Goal: Task Accomplishment & Management: Use online tool/utility

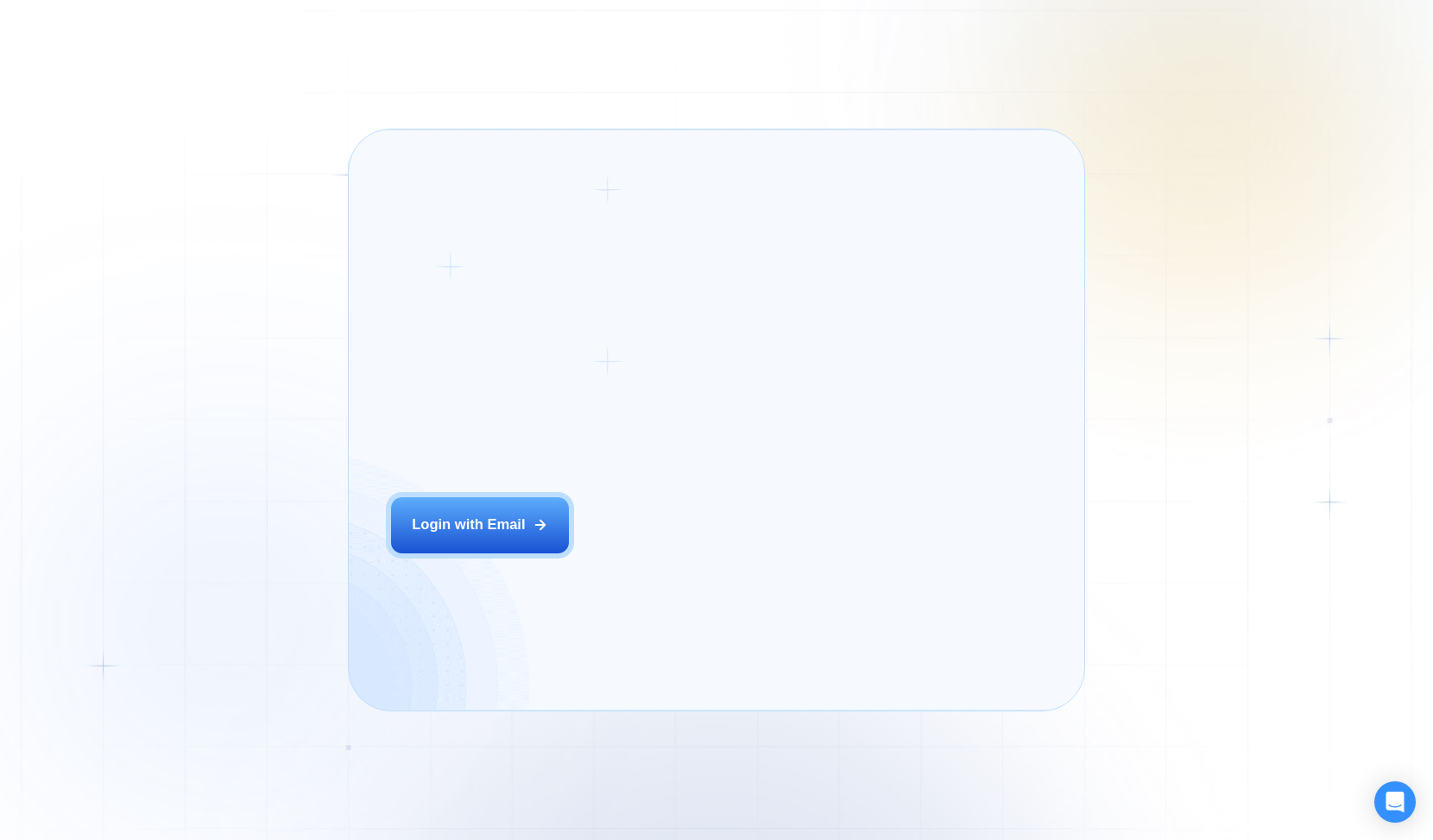
click at [629, 556] on div "Login ‍ Welcome to GigRadar. AI Business Manager for Agencies Login with Email" at bounding box center [526, 420] width 313 height 538
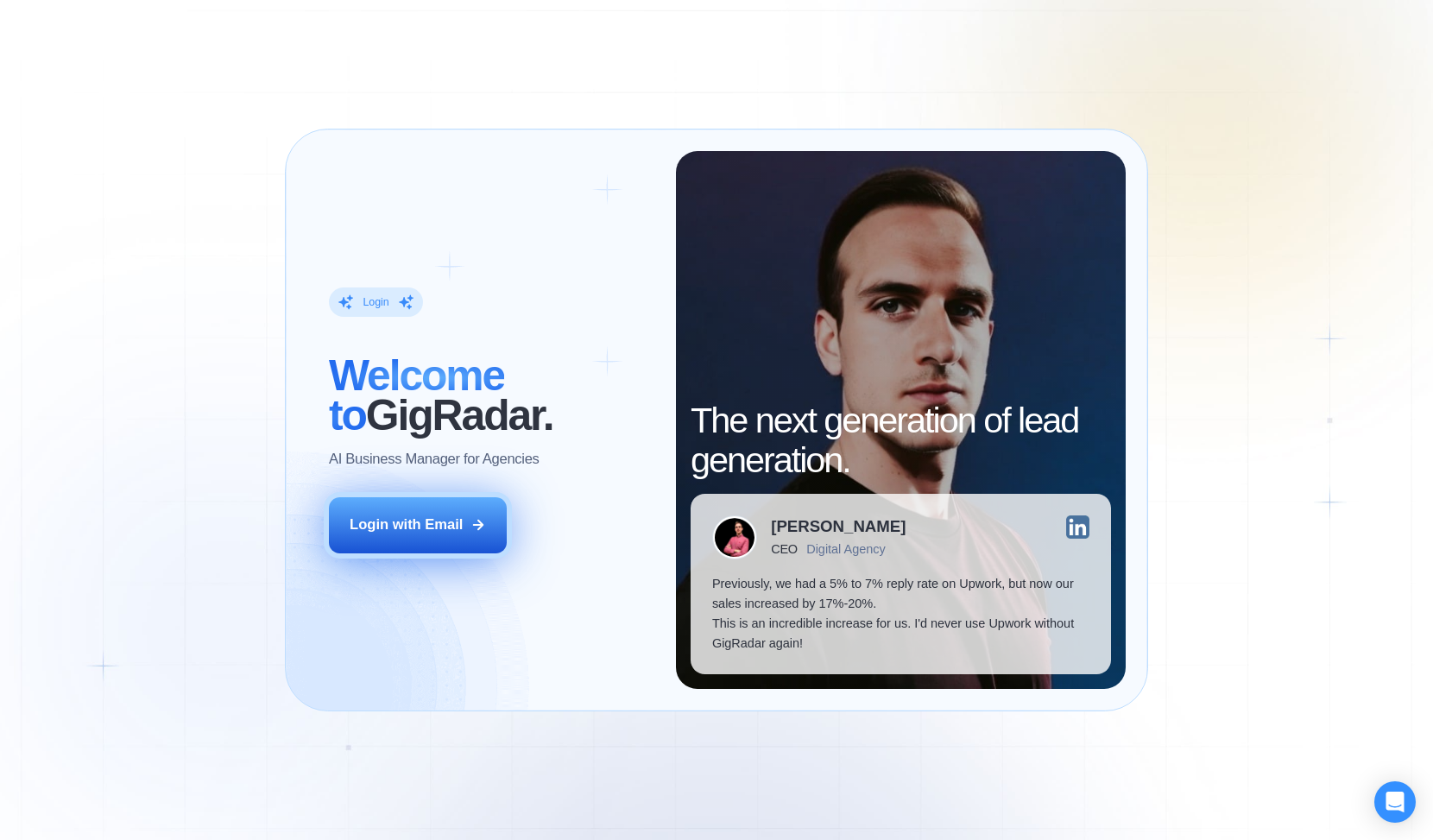
click at [454, 516] on div "Login with Email" at bounding box center [406, 525] width 113 height 20
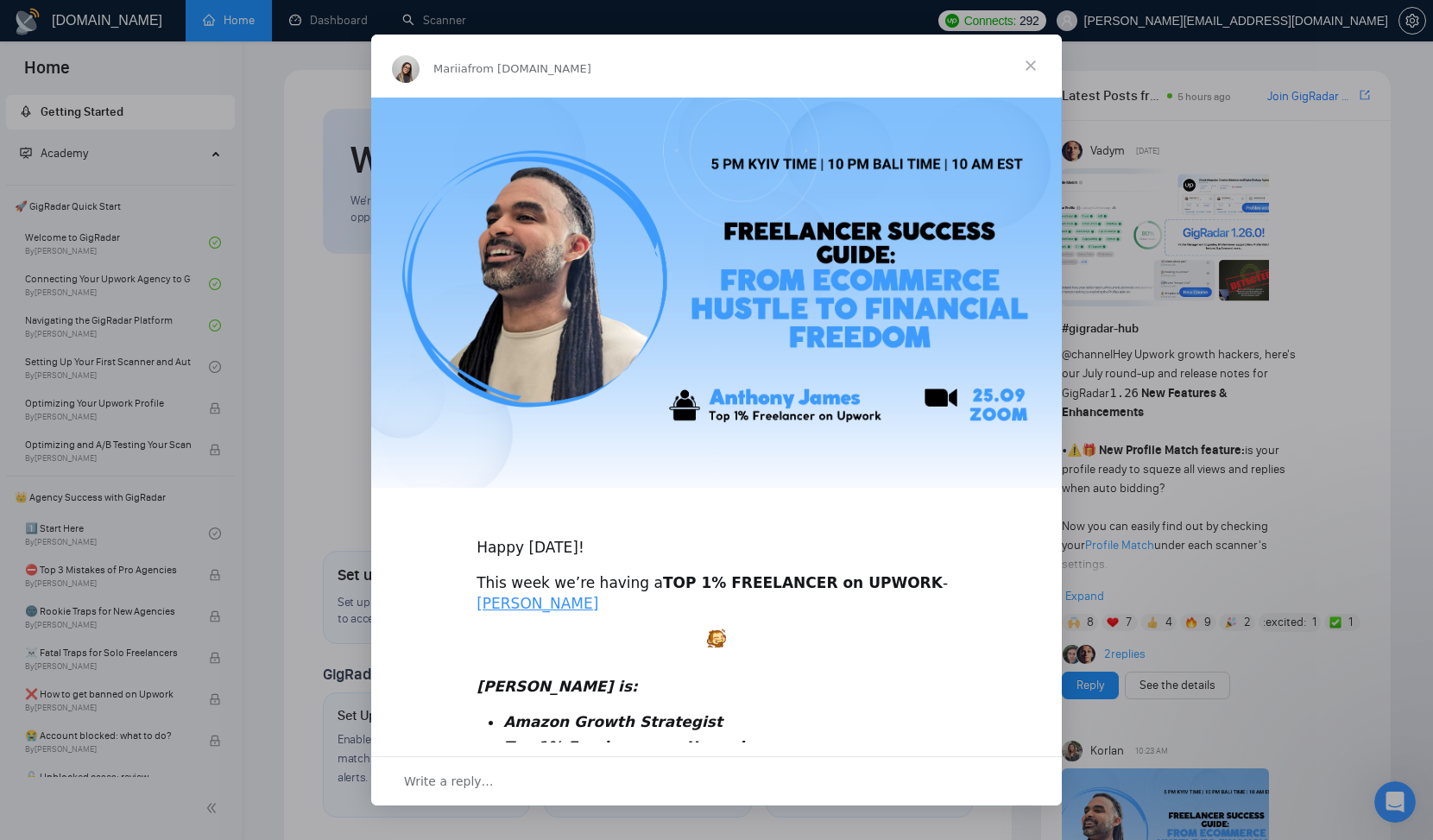
click at [1035, 65] on span "Close" at bounding box center [1031, 65] width 62 height 62
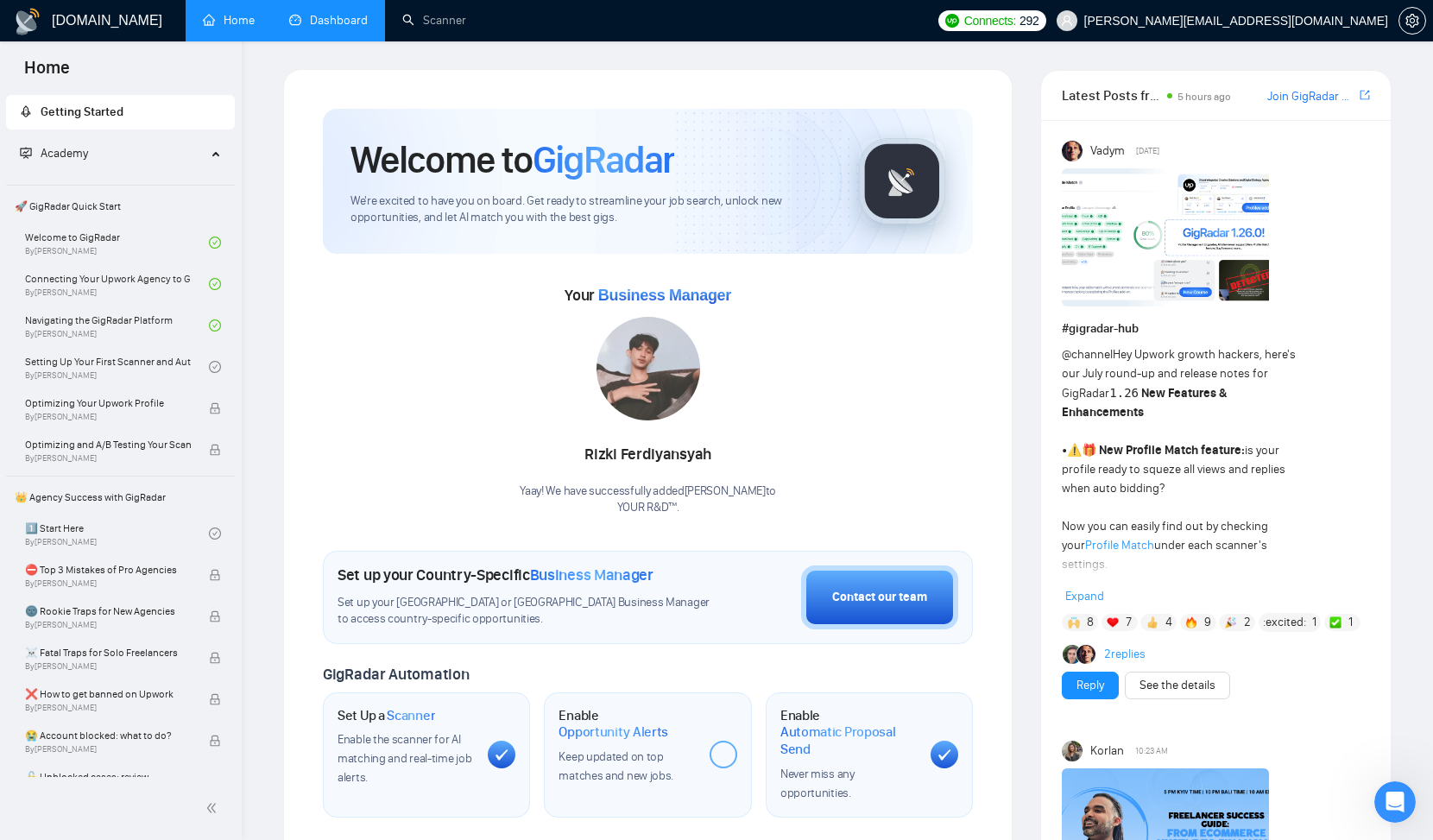
click at [339, 26] on link "Dashboard" at bounding box center [328, 19] width 79 height 14
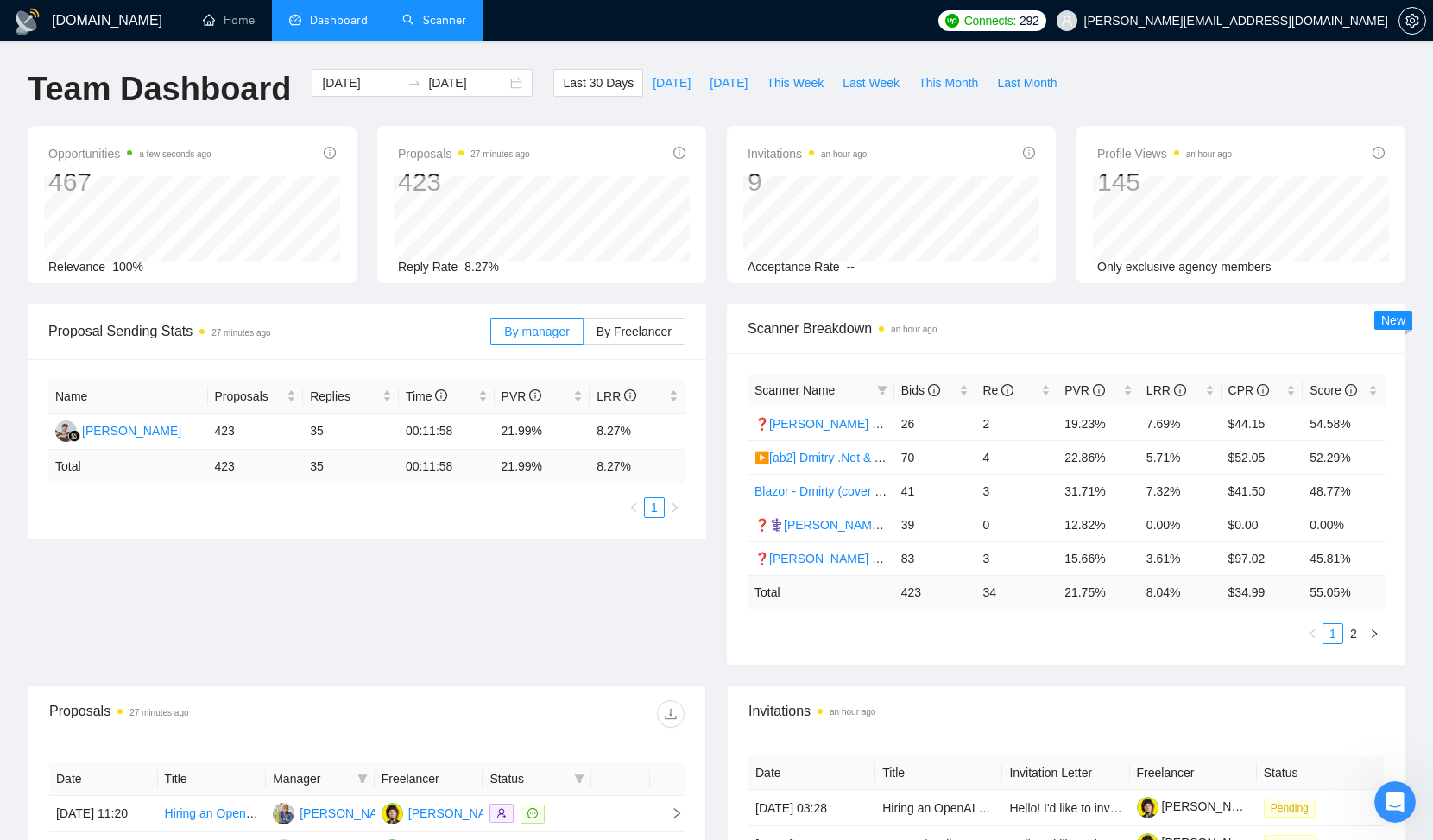
click at [416, 17] on link "Scanner" at bounding box center [434, 19] width 64 height 14
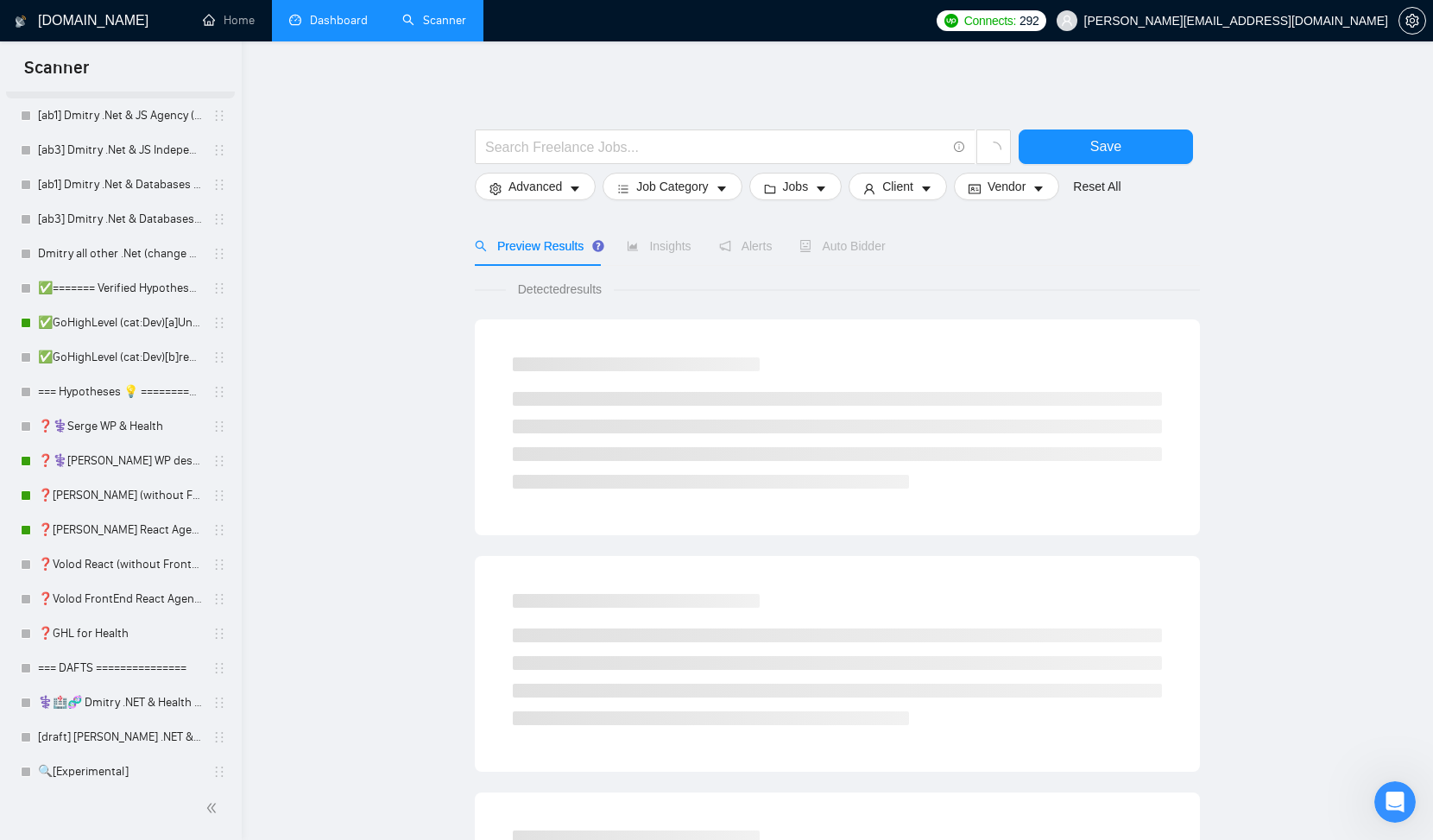
scroll to position [327, 0]
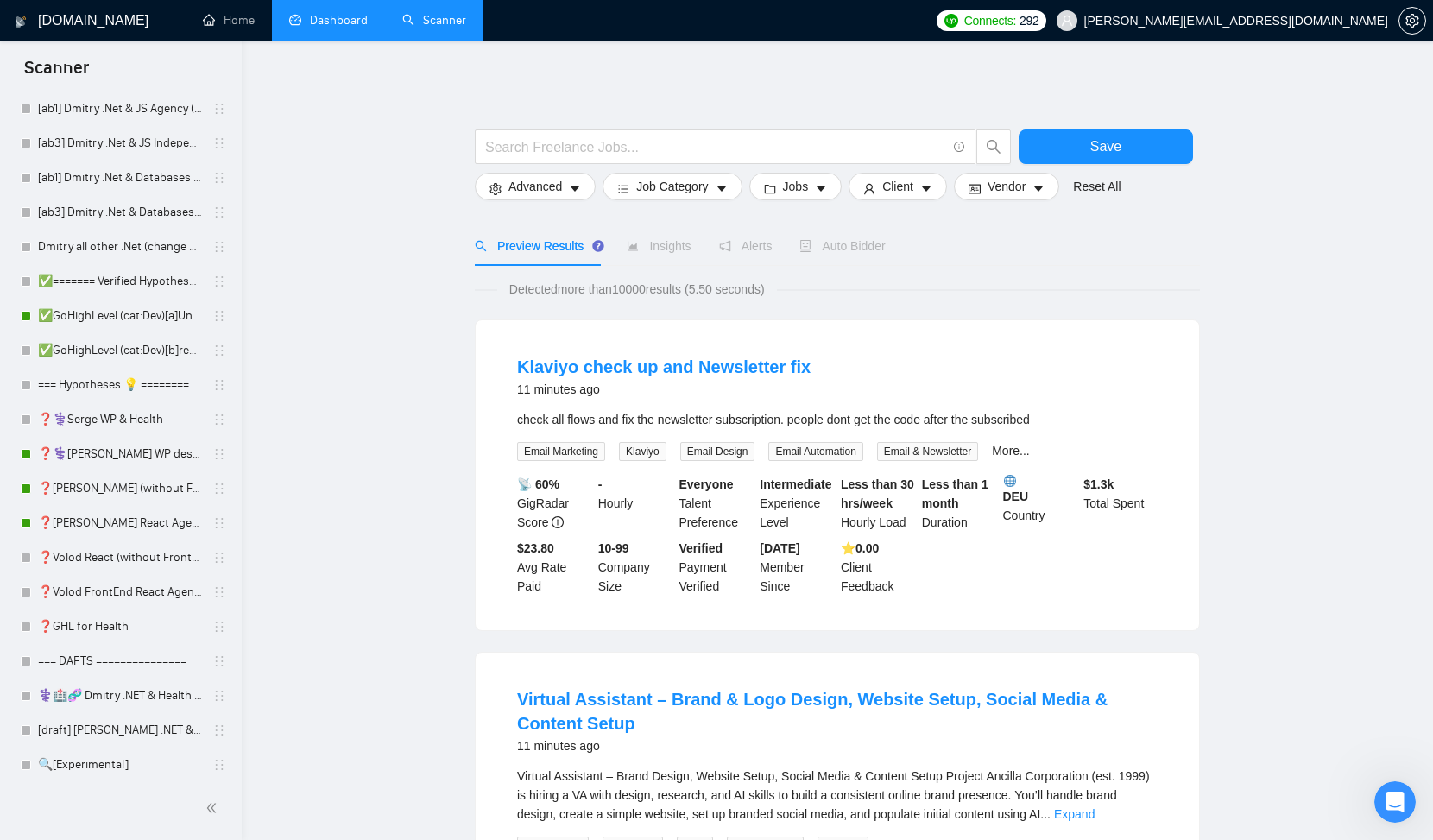
click at [311, 28] on link "Dashboard" at bounding box center [328, 19] width 79 height 14
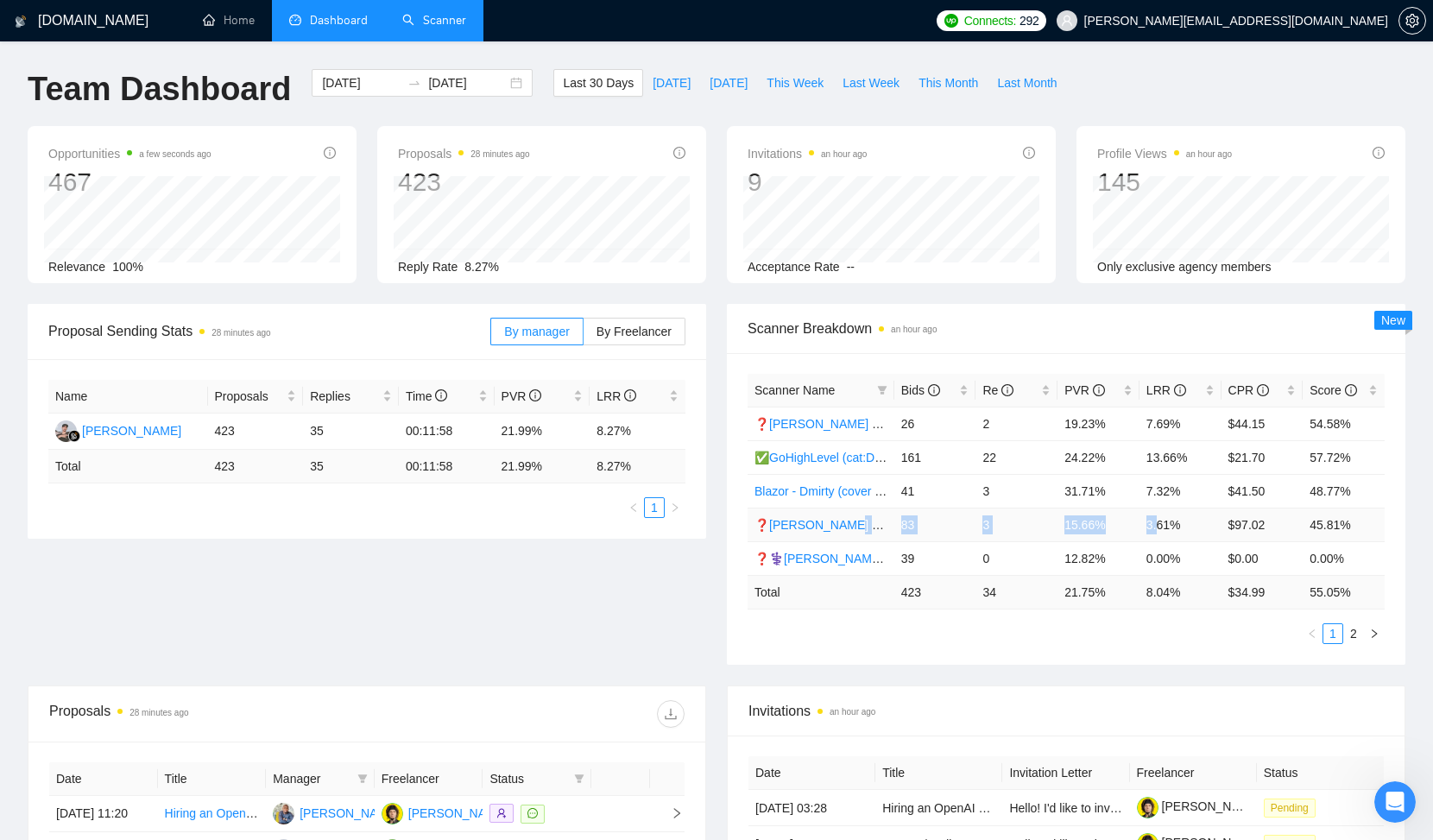
drag, startPoint x: 1160, startPoint y: 522, endPoint x: 831, endPoint y: 527, distance: 329.0
click at [835, 528] on tr "❓[PERSON_NAME] React Agency [PHONE_NUMBER]% 3.61% $97.02 45.81%" at bounding box center [1065, 523] width 637 height 34
click at [823, 527] on link "❓[PERSON_NAME] React Agency (0626)" at bounding box center [870, 524] width 231 height 13
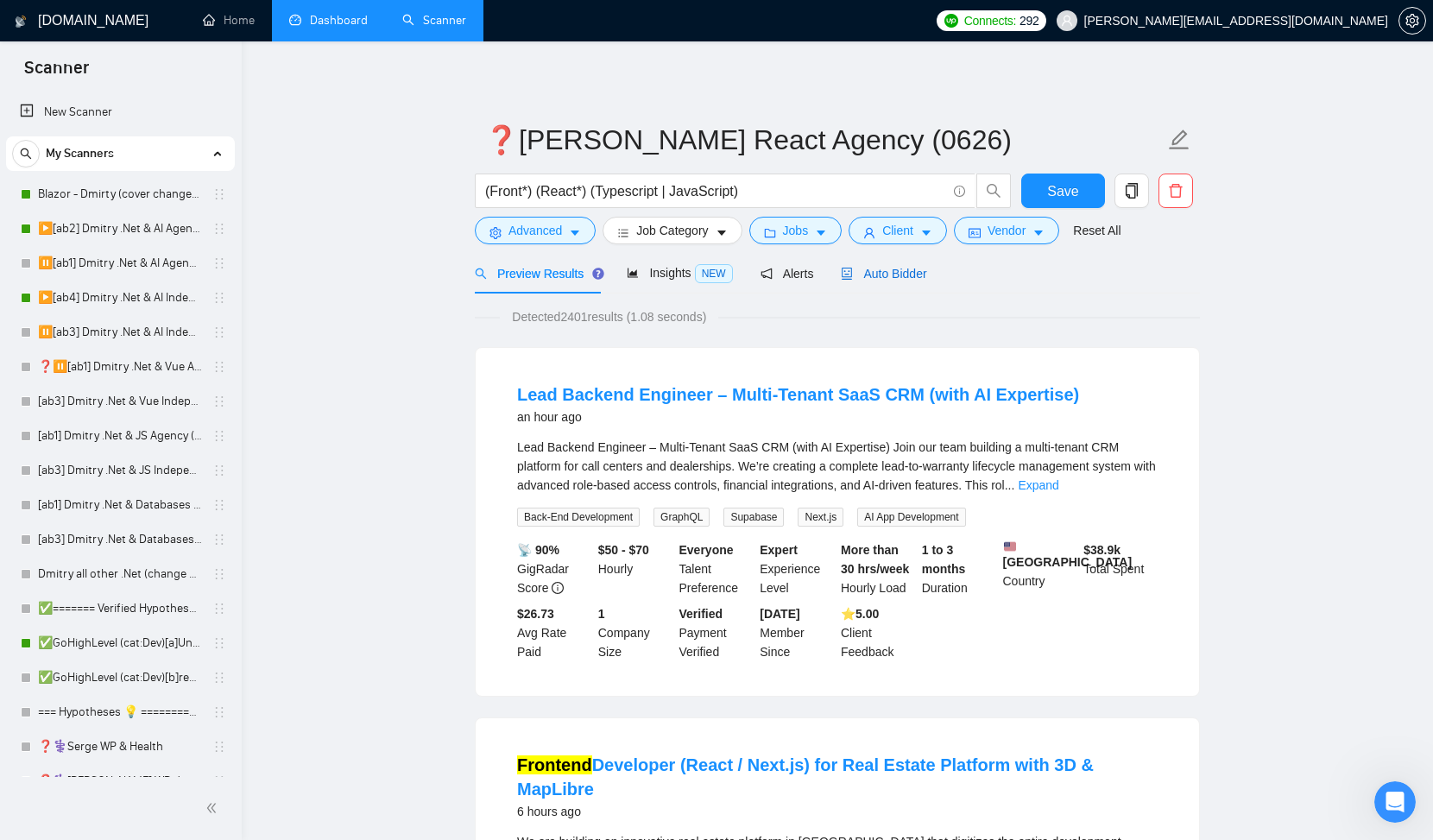
click at [907, 277] on span "Auto Bidder" at bounding box center [883, 274] width 85 height 13
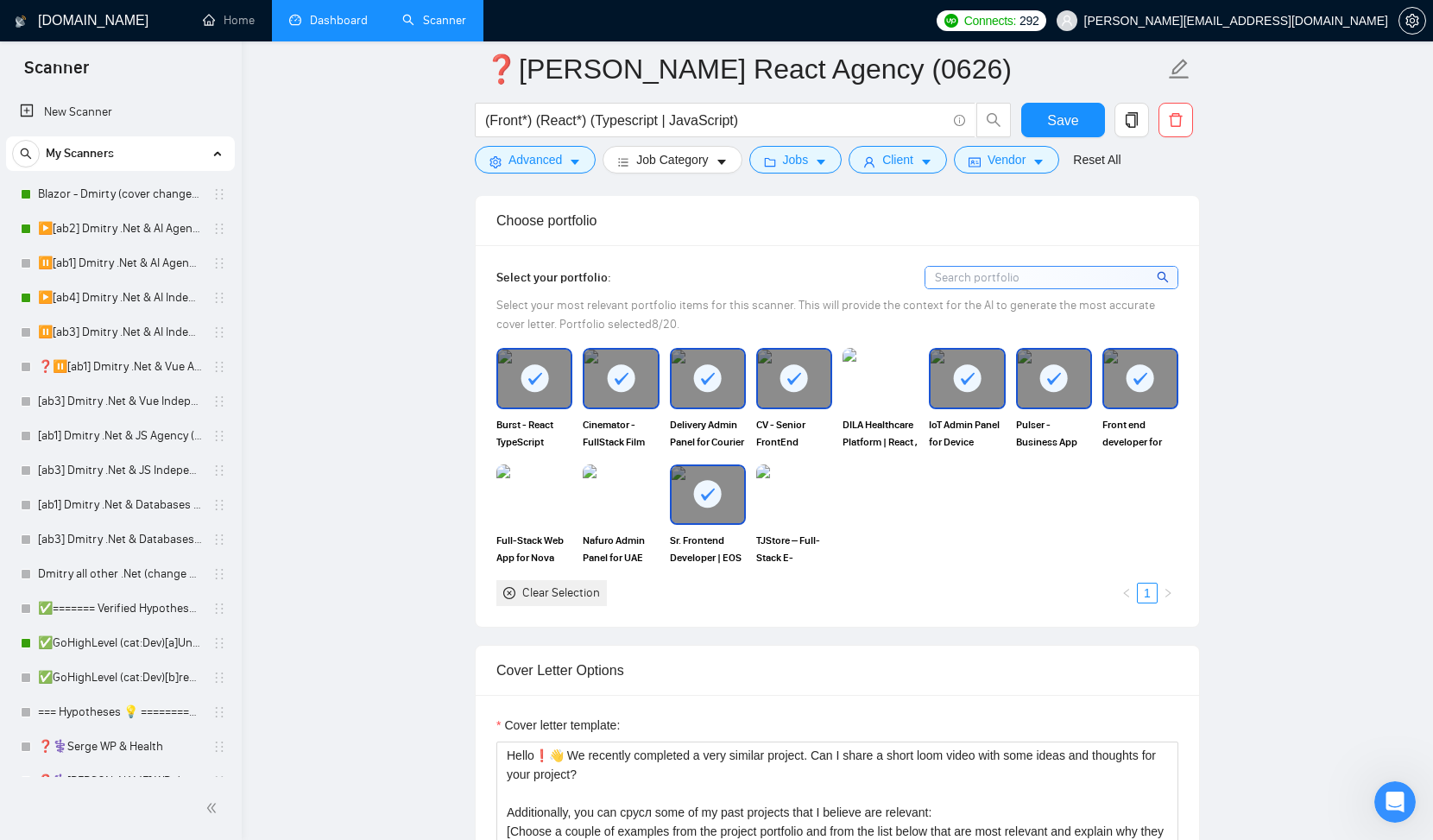
scroll to position [1499, 0]
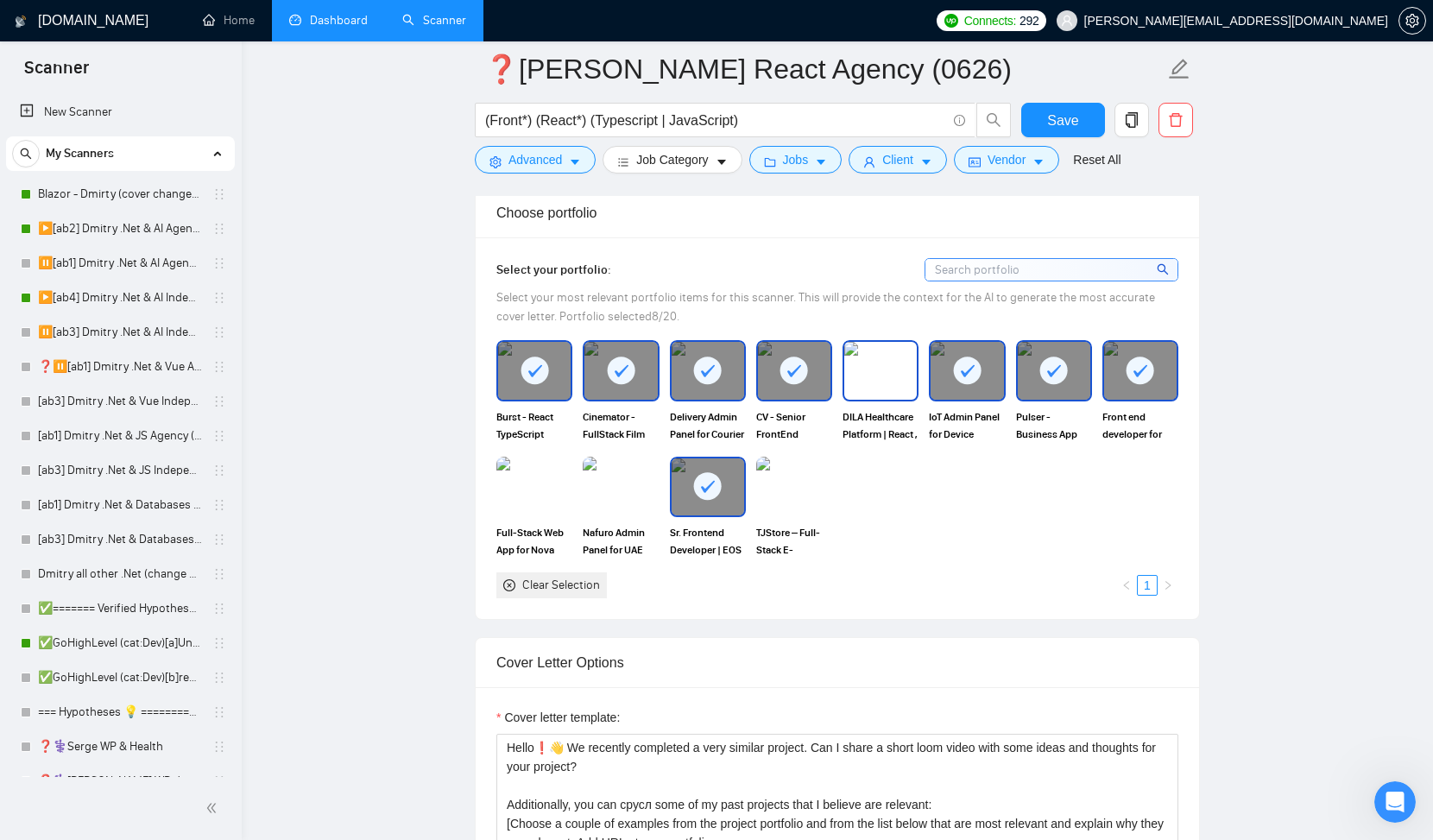
click at [867, 396] on img at bounding box center [880, 370] width 72 height 57
click at [608, 493] on img at bounding box center [619, 486] width 72 height 57
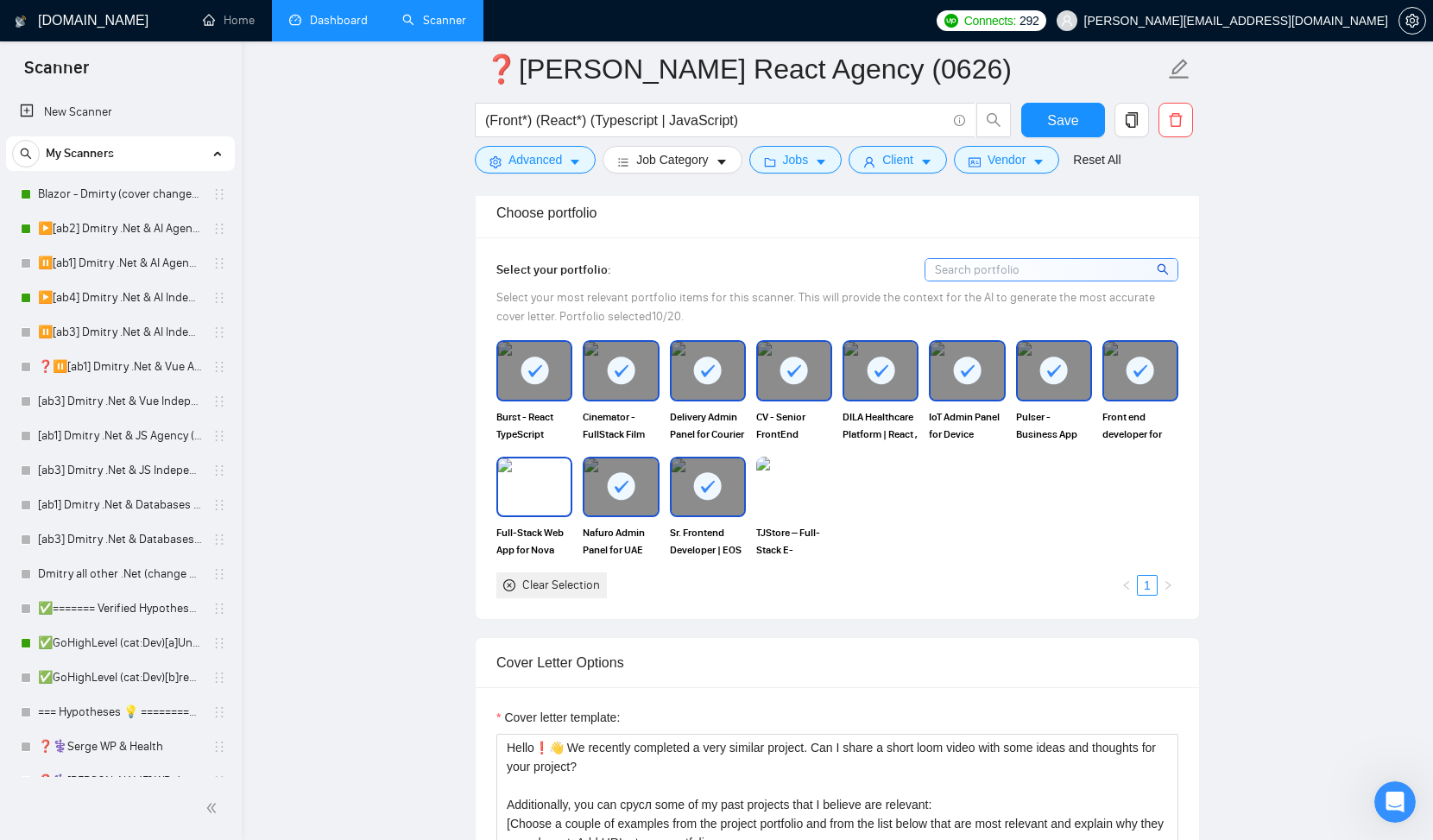
click at [522, 490] on img at bounding box center [534, 486] width 72 height 57
click at [794, 493] on img at bounding box center [793, 486] width 72 height 57
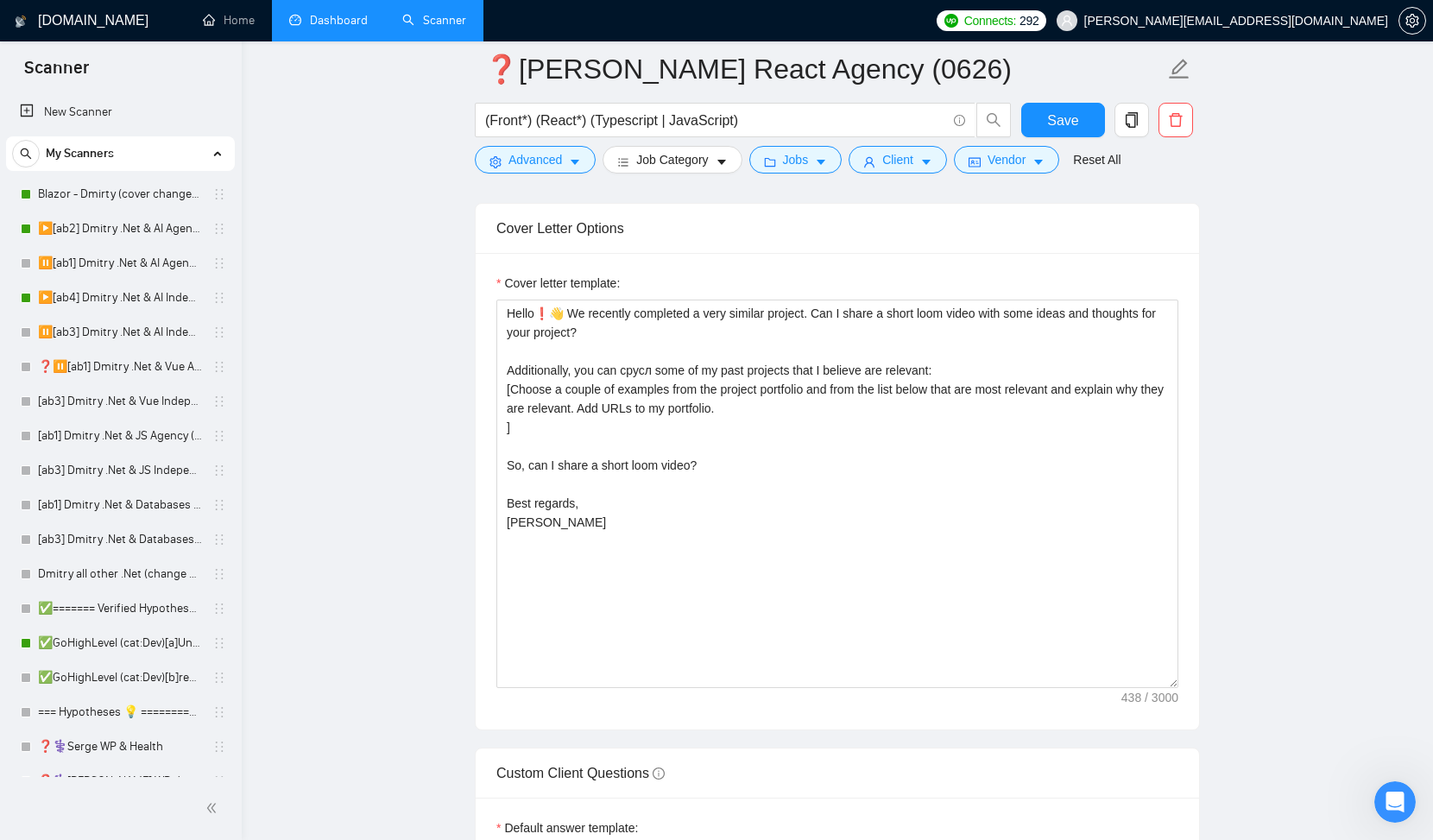
scroll to position [1936, 0]
click at [1078, 118] on span "Save" at bounding box center [1062, 120] width 31 height 21
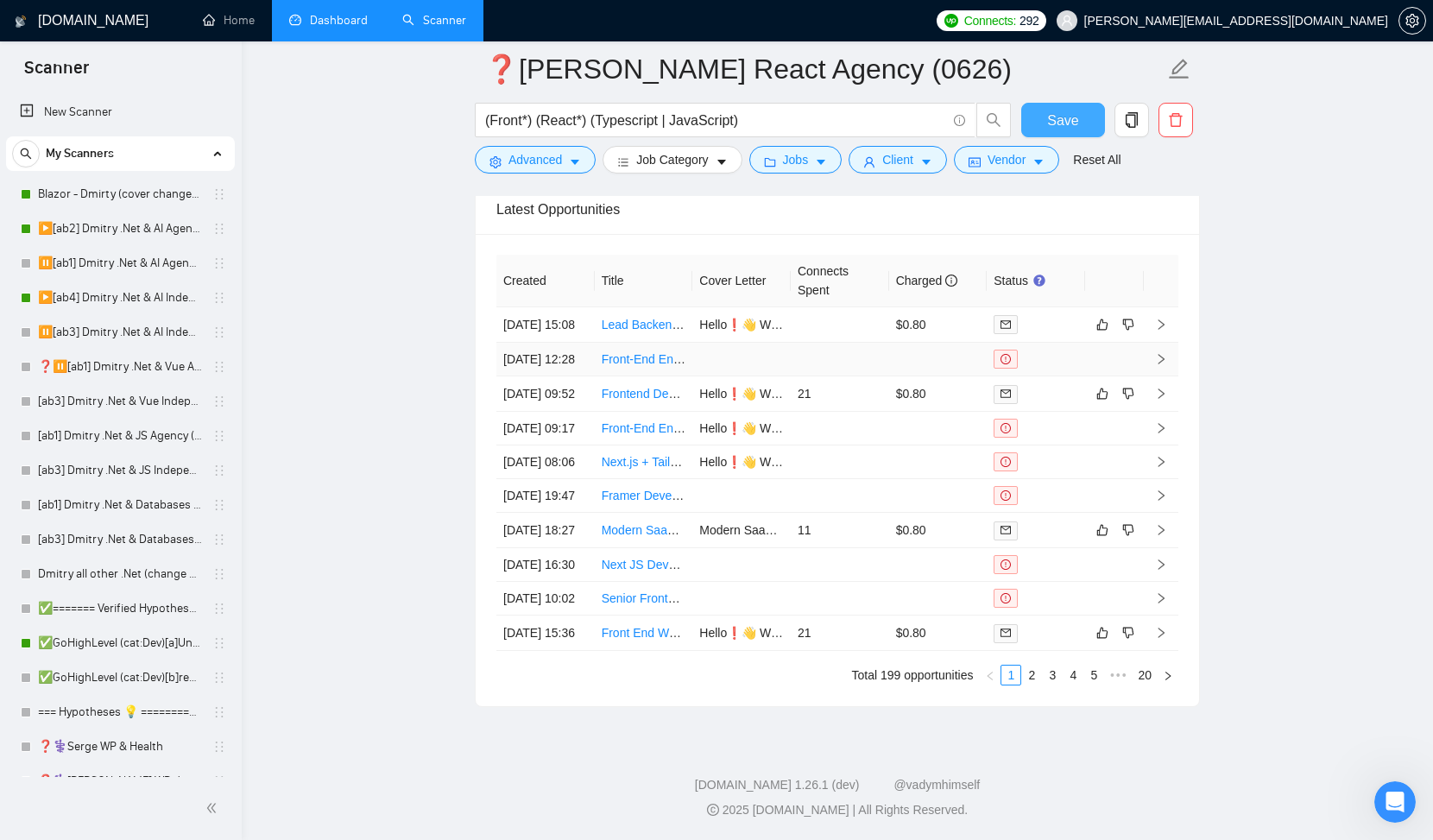
scroll to position [4573, 0]
click at [1032, 677] on link "2" at bounding box center [1032, 675] width 19 height 19
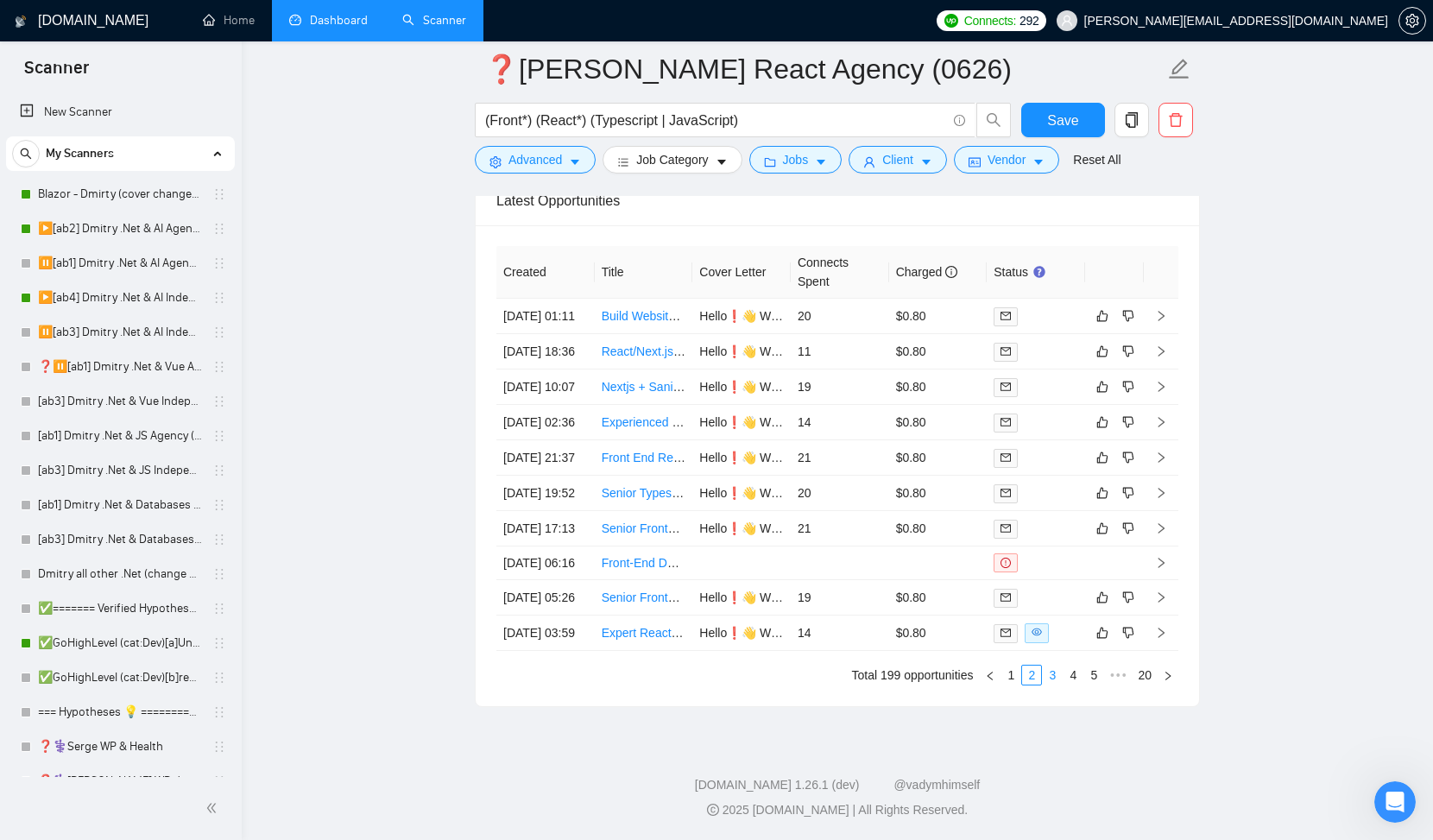
click at [1046, 677] on link "3" at bounding box center [1053, 675] width 19 height 19
click at [1069, 677] on link "4" at bounding box center [1073, 675] width 19 height 19
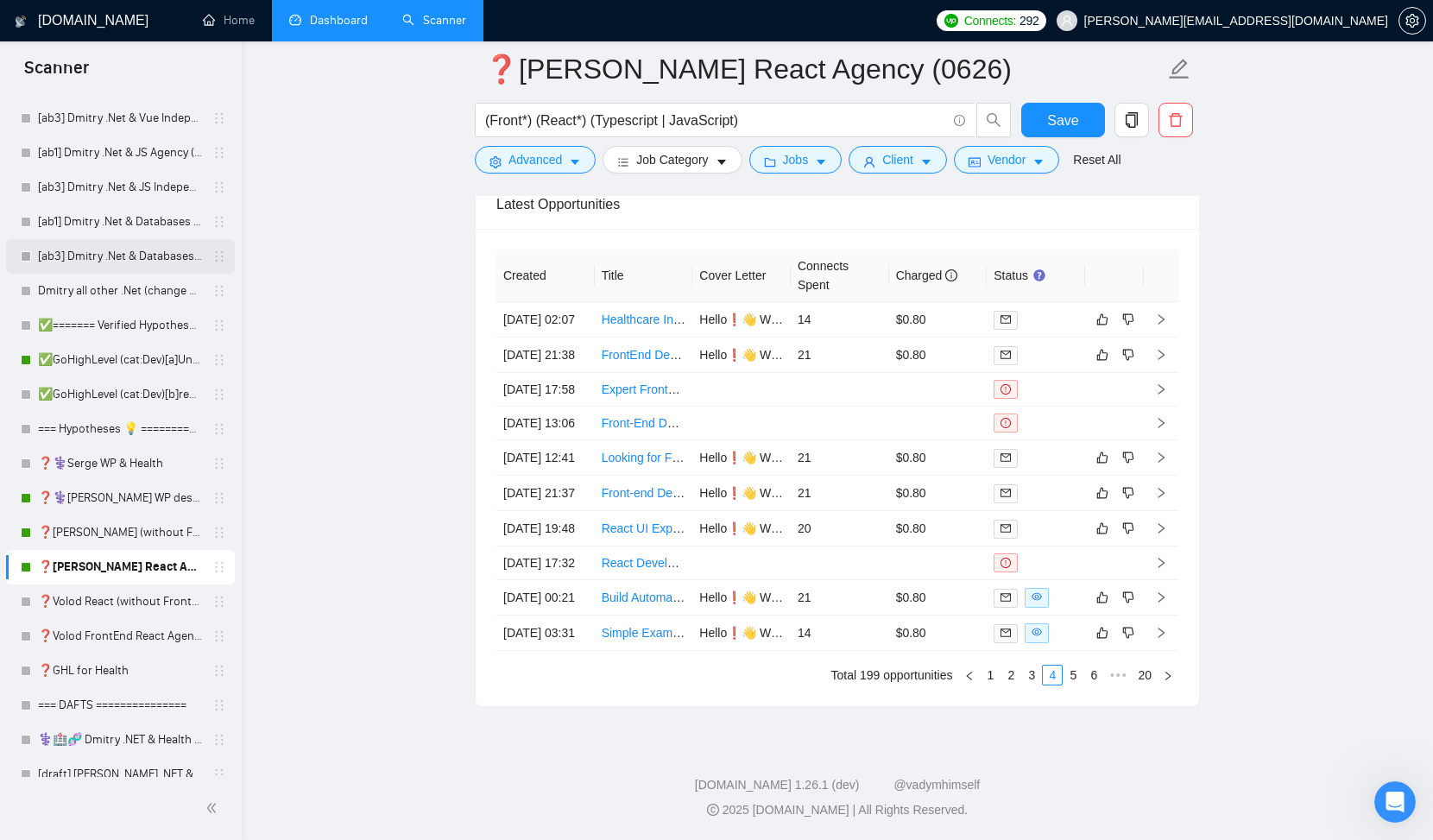
scroll to position [286, 0]
click at [109, 526] on link "❓[PERSON_NAME] (without Front) Agency (0626)" at bounding box center [120, 529] width 164 height 35
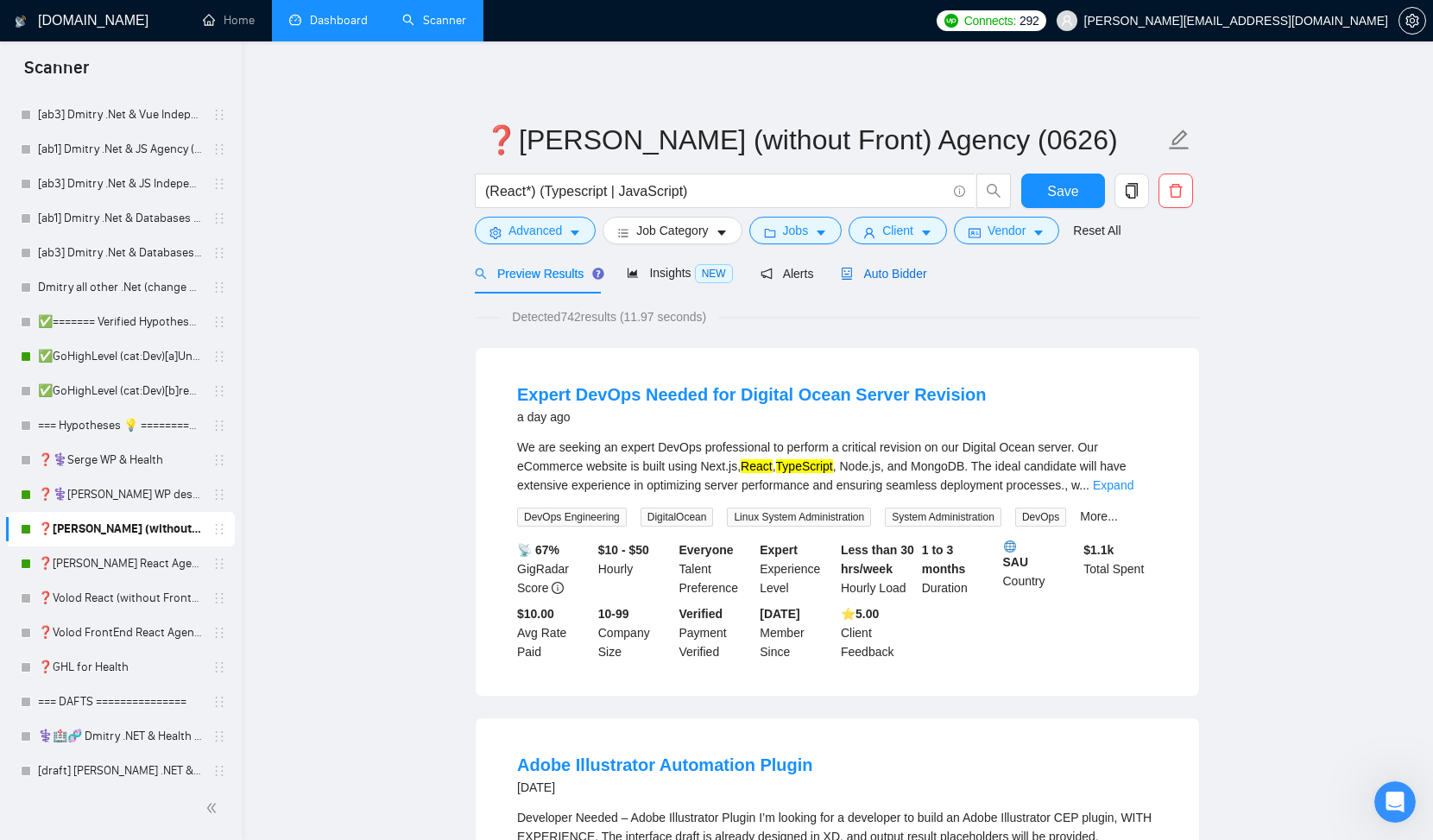
click at [897, 267] on span "Auto Bidder" at bounding box center [883, 274] width 85 height 13
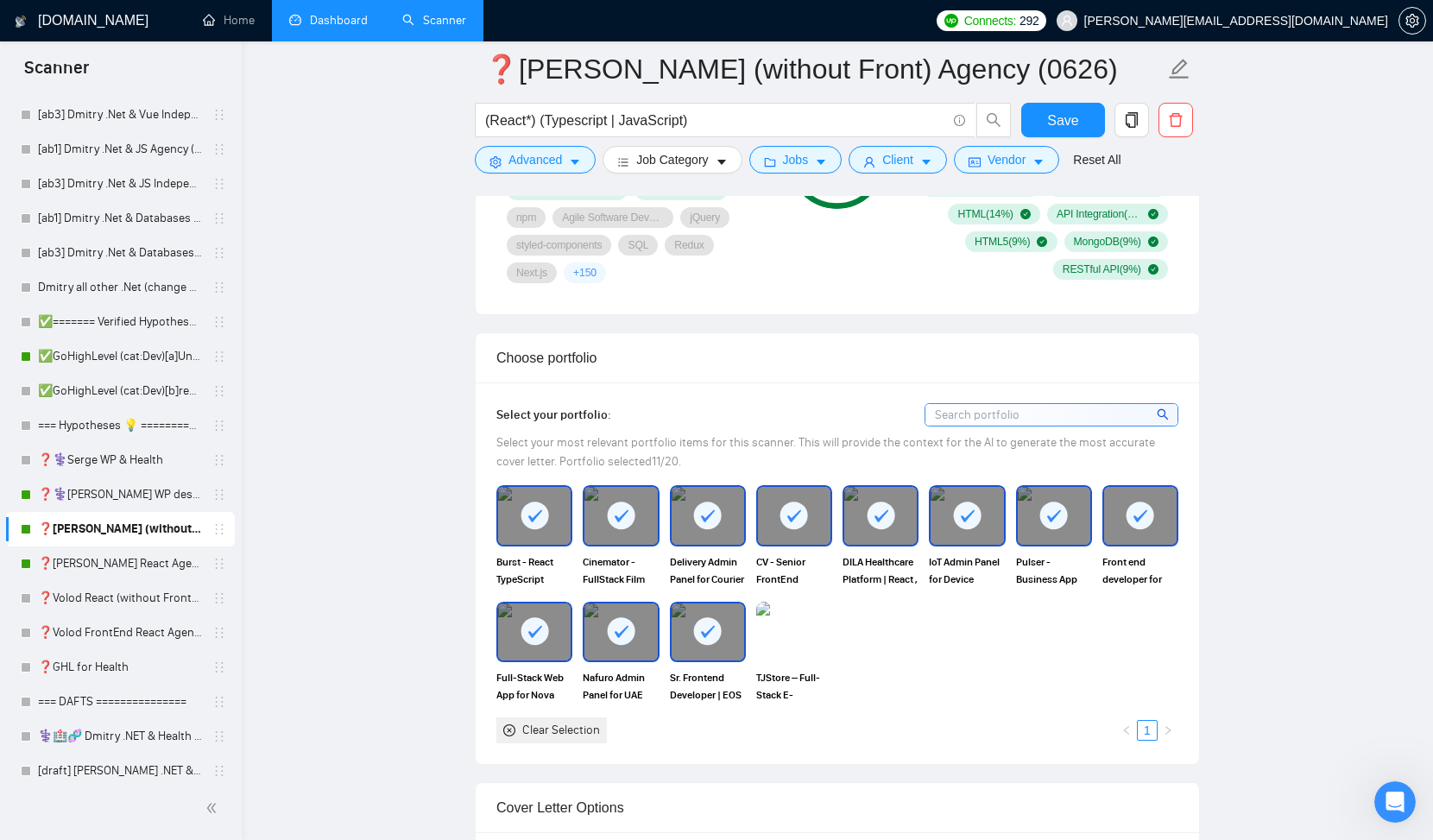
scroll to position [1372, 0]
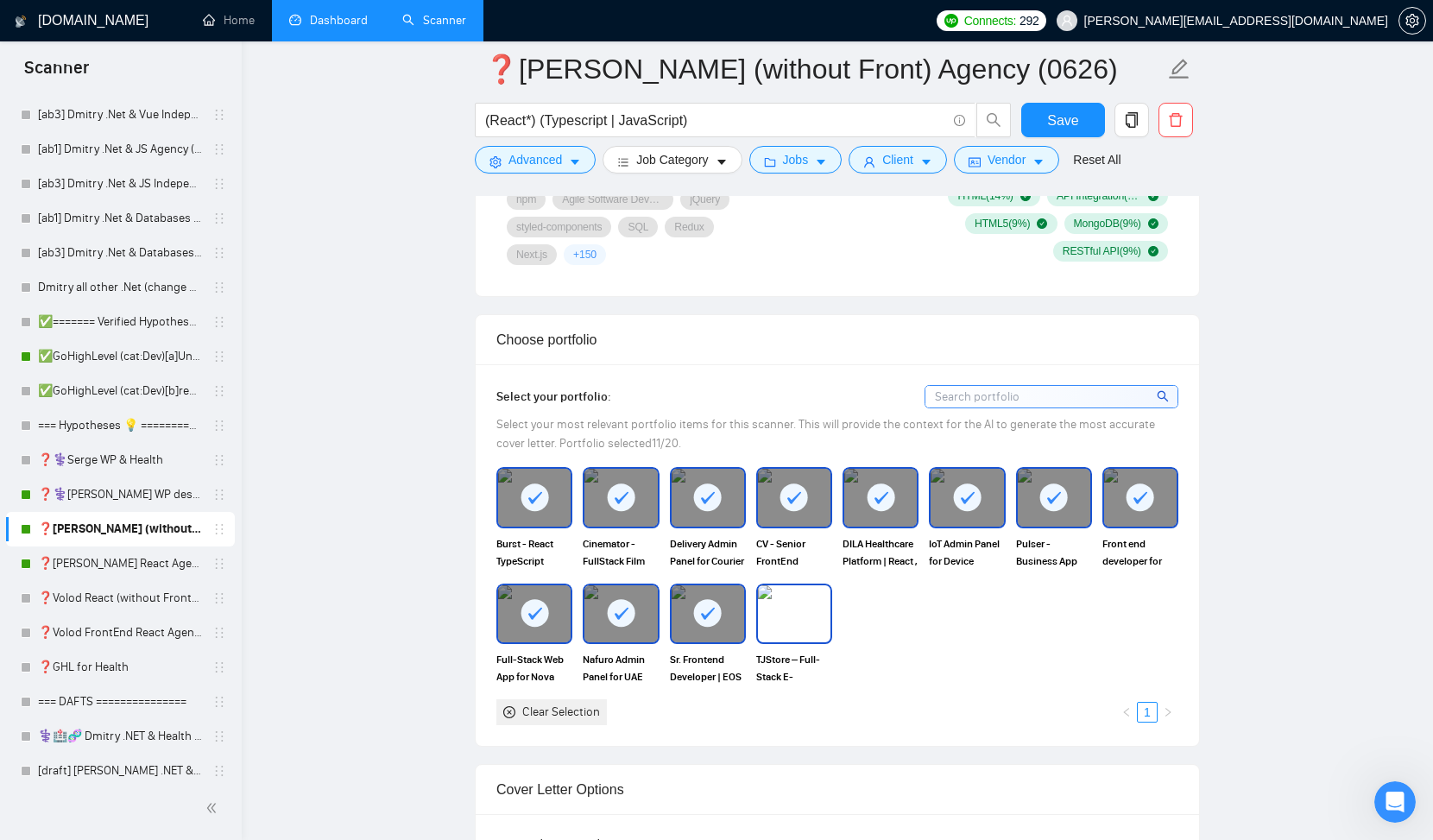
click at [775, 618] on img at bounding box center [793, 612] width 72 height 57
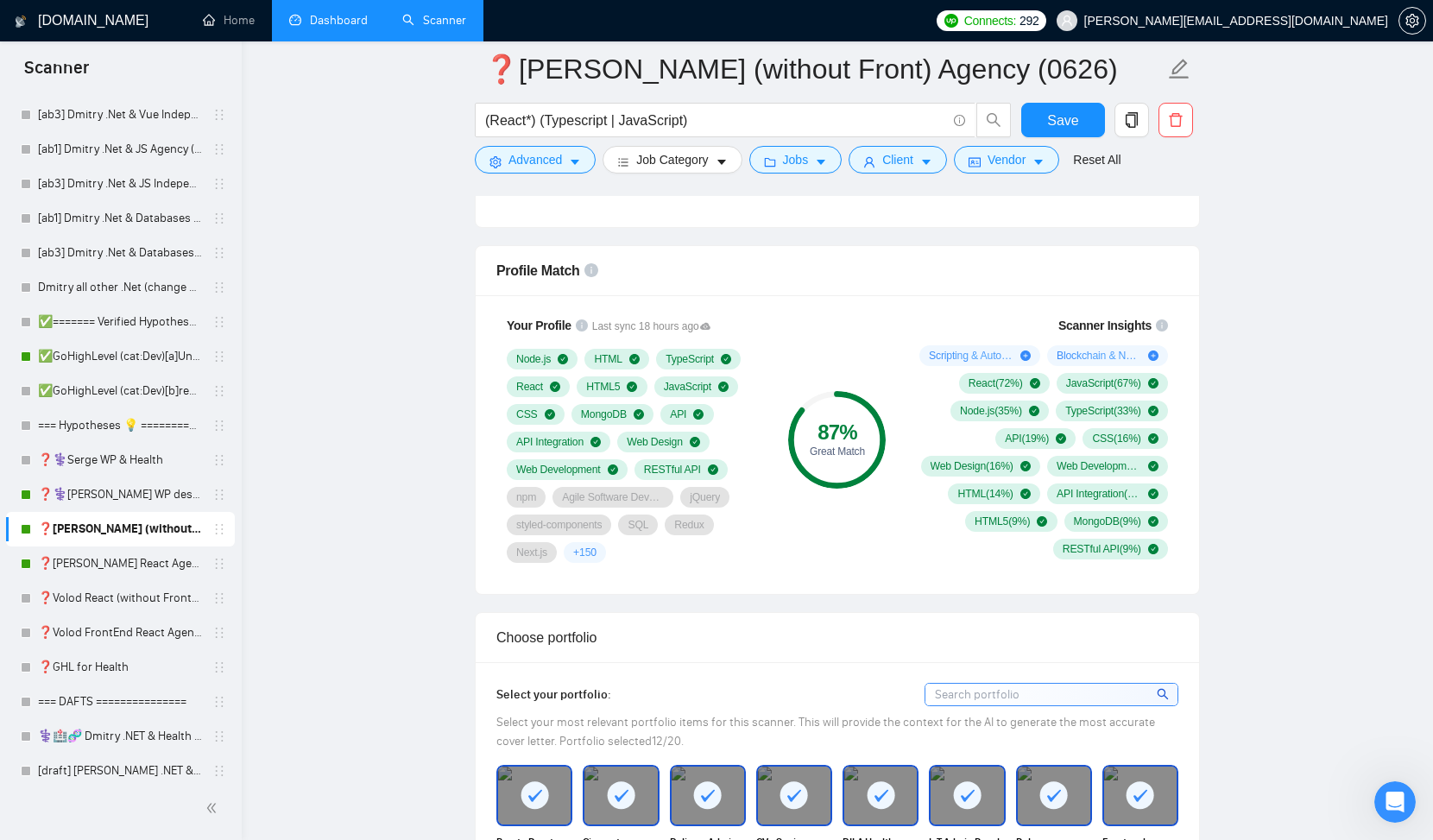
scroll to position [977, 0]
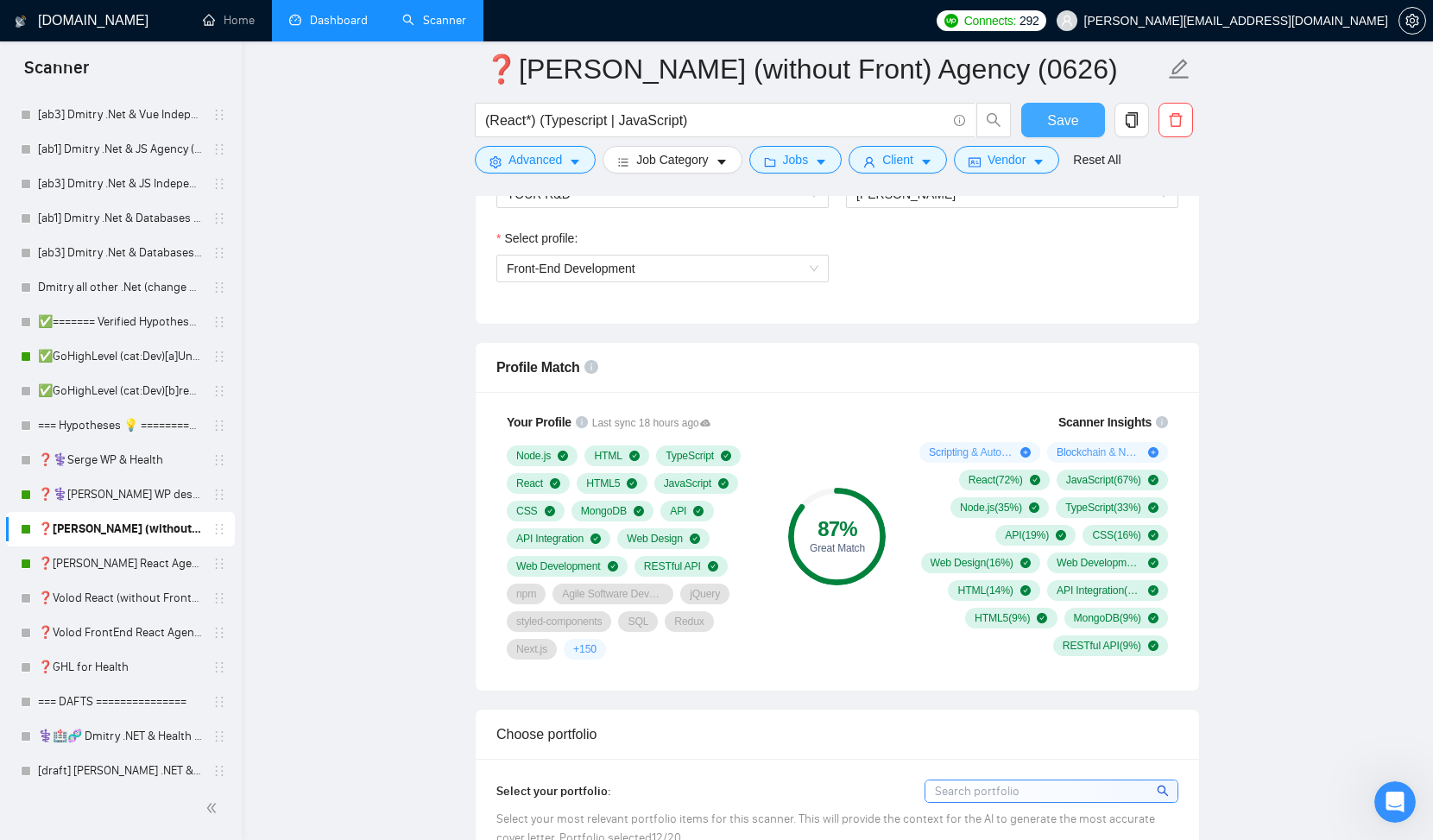
click at [1068, 123] on span "Save" at bounding box center [1062, 120] width 31 height 21
click at [137, 565] on link "❓[PERSON_NAME] React Agency (0626)" at bounding box center [120, 564] width 164 height 35
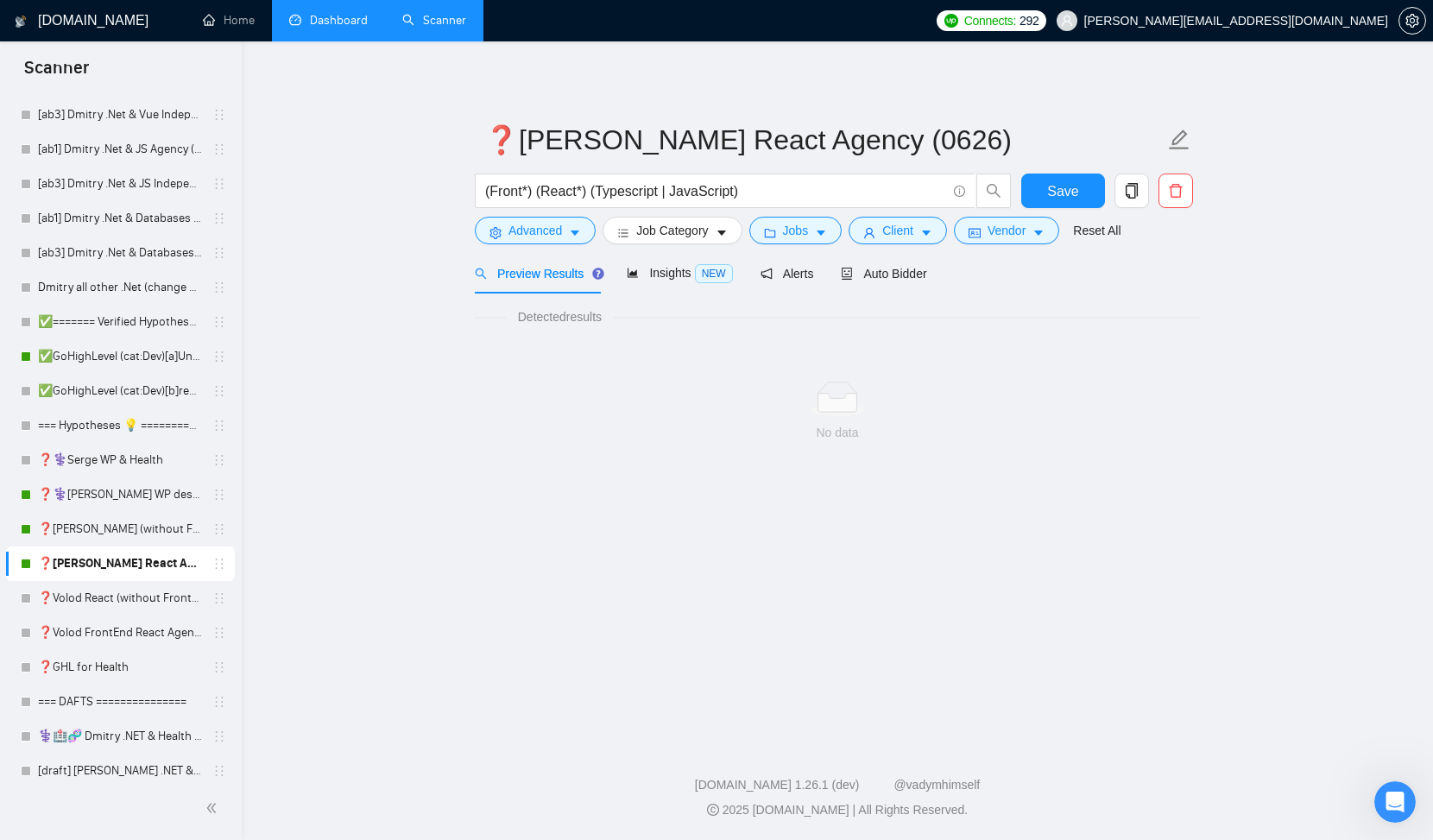
click at [607, 435] on div "No data" at bounding box center [838, 432] width 697 height 19
click at [744, 438] on div "No data" at bounding box center [838, 432] width 697 height 19
click at [153, 559] on link "❓[PERSON_NAME] React Agency (0626)" at bounding box center [120, 564] width 164 height 35
click at [141, 529] on link "❓[PERSON_NAME] (without Front) Agency (0626)" at bounding box center [120, 529] width 164 height 35
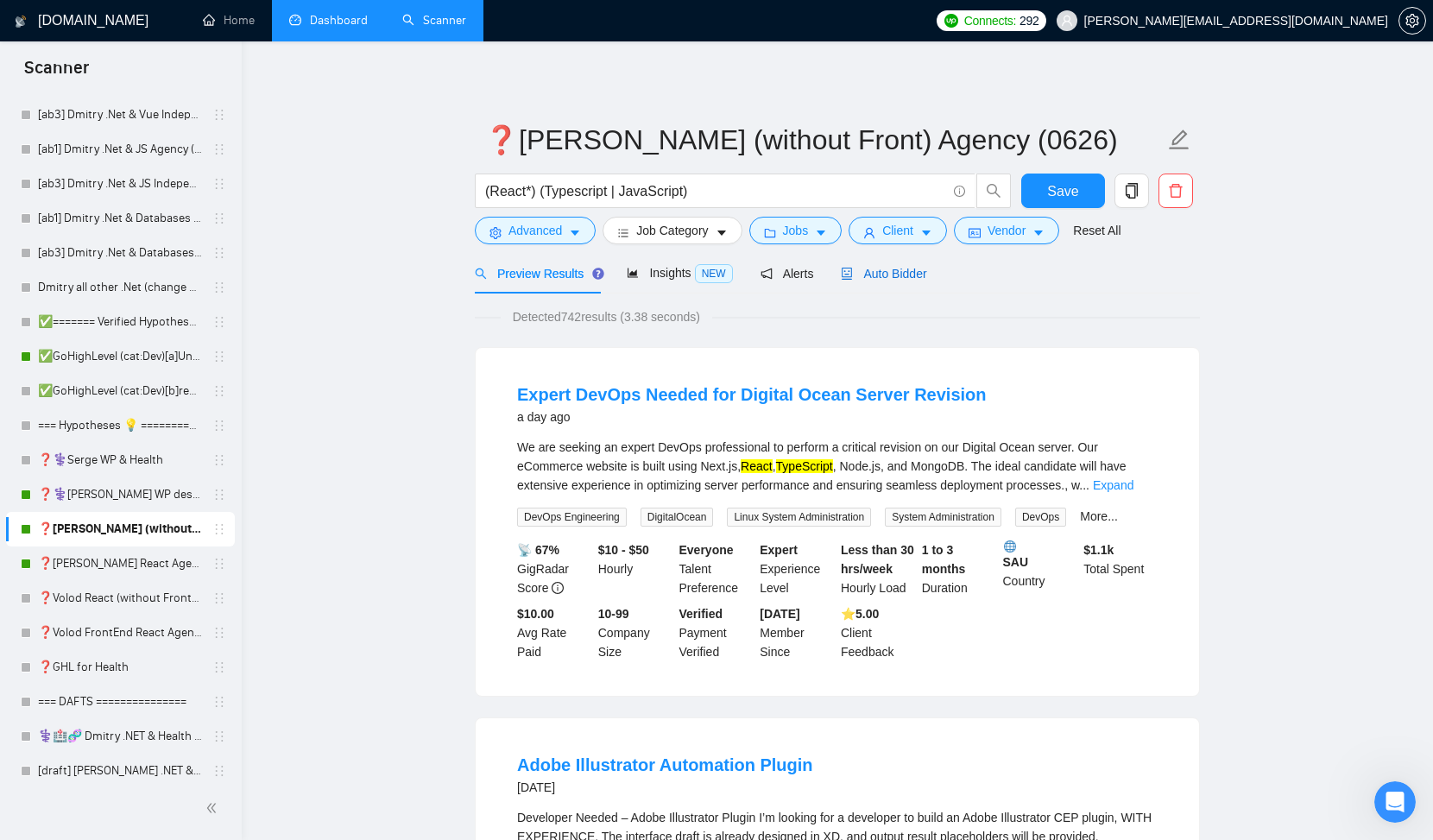
click at [898, 278] on span "Auto Bidder" at bounding box center [883, 274] width 85 height 13
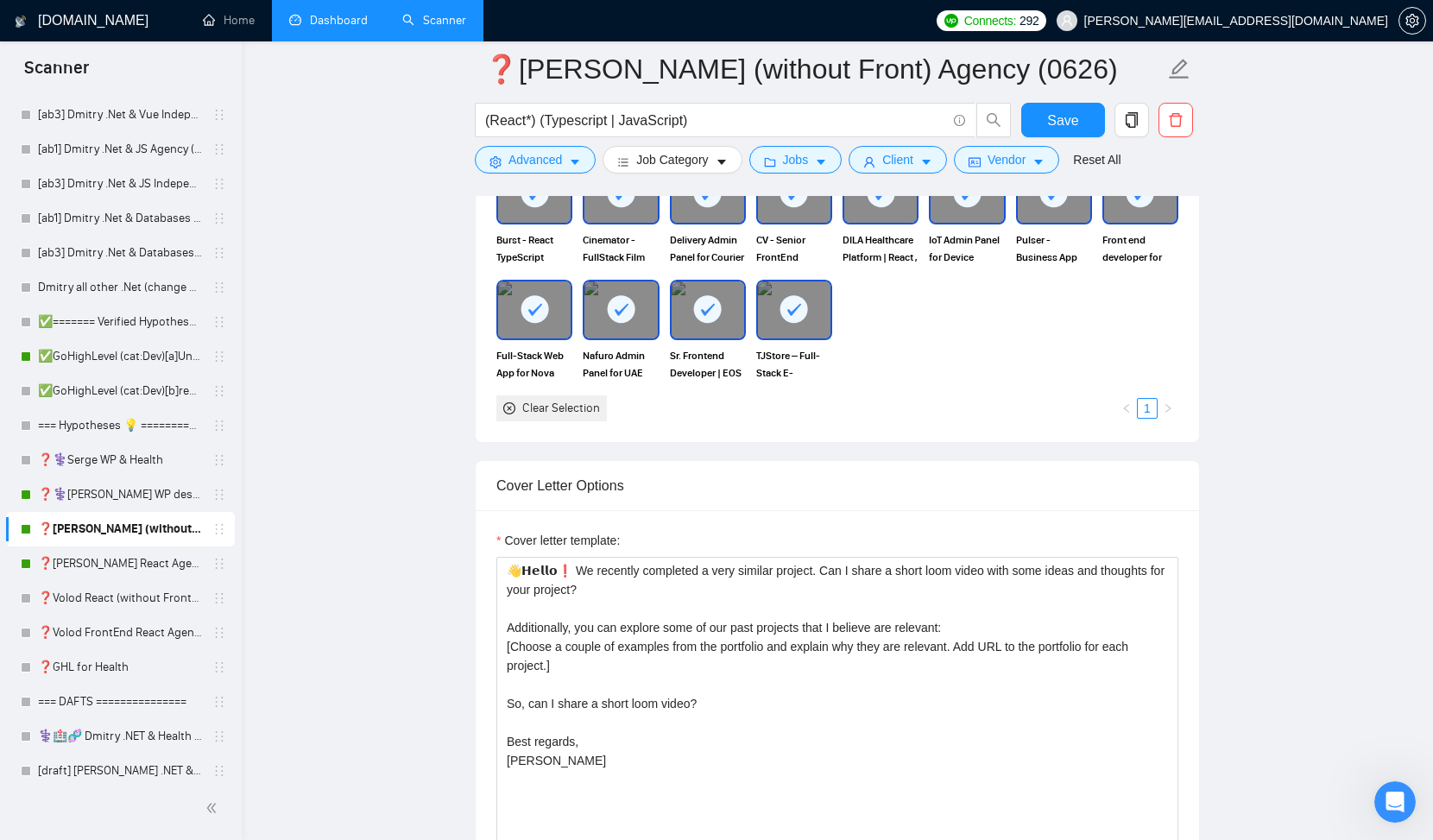
scroll to position [1727, 0]
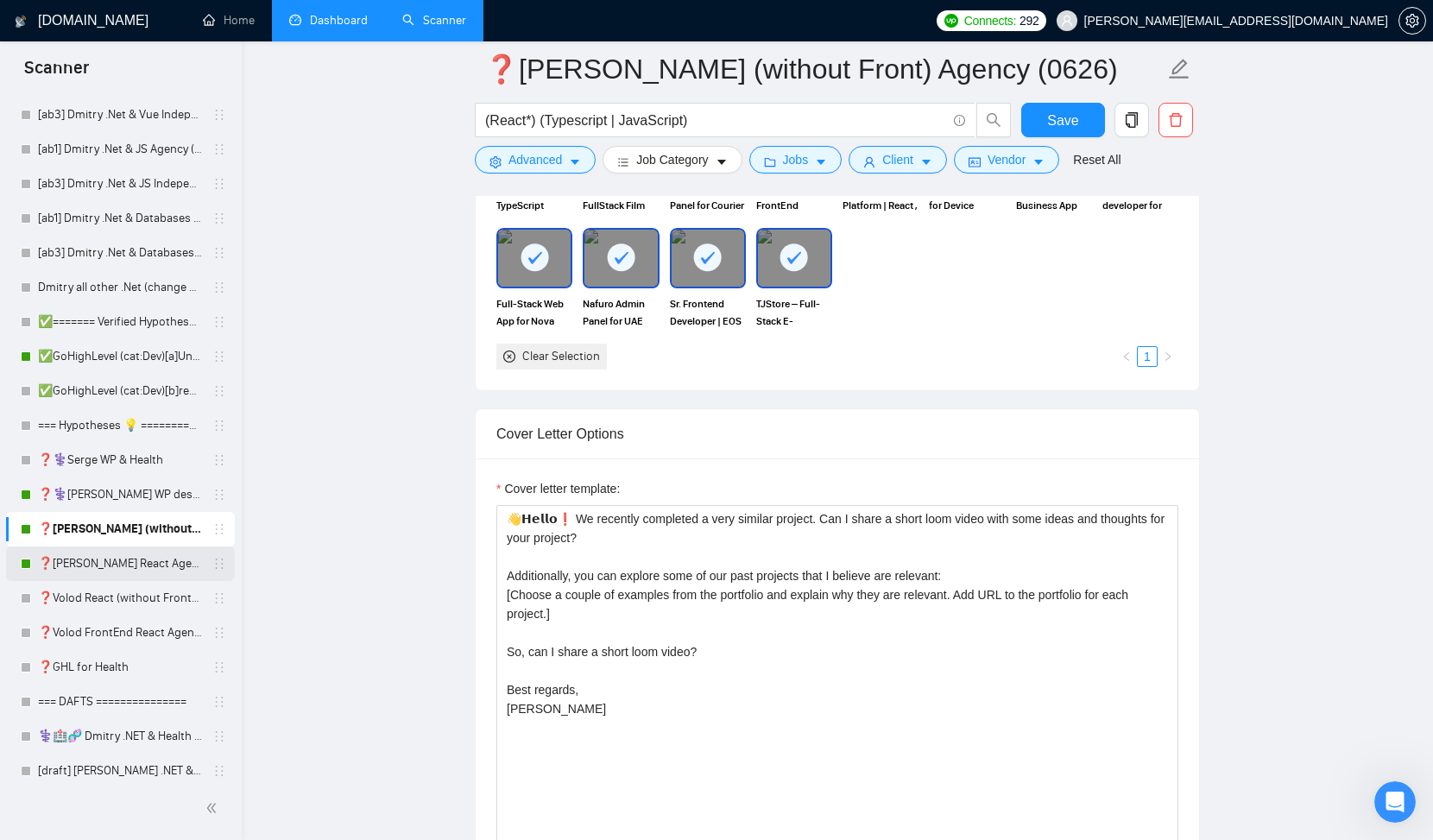
click at [128, 561] on link "❓[PERSON_NAME] React Agency (0626)" at bounding box center [120, 564] width 164 height 35
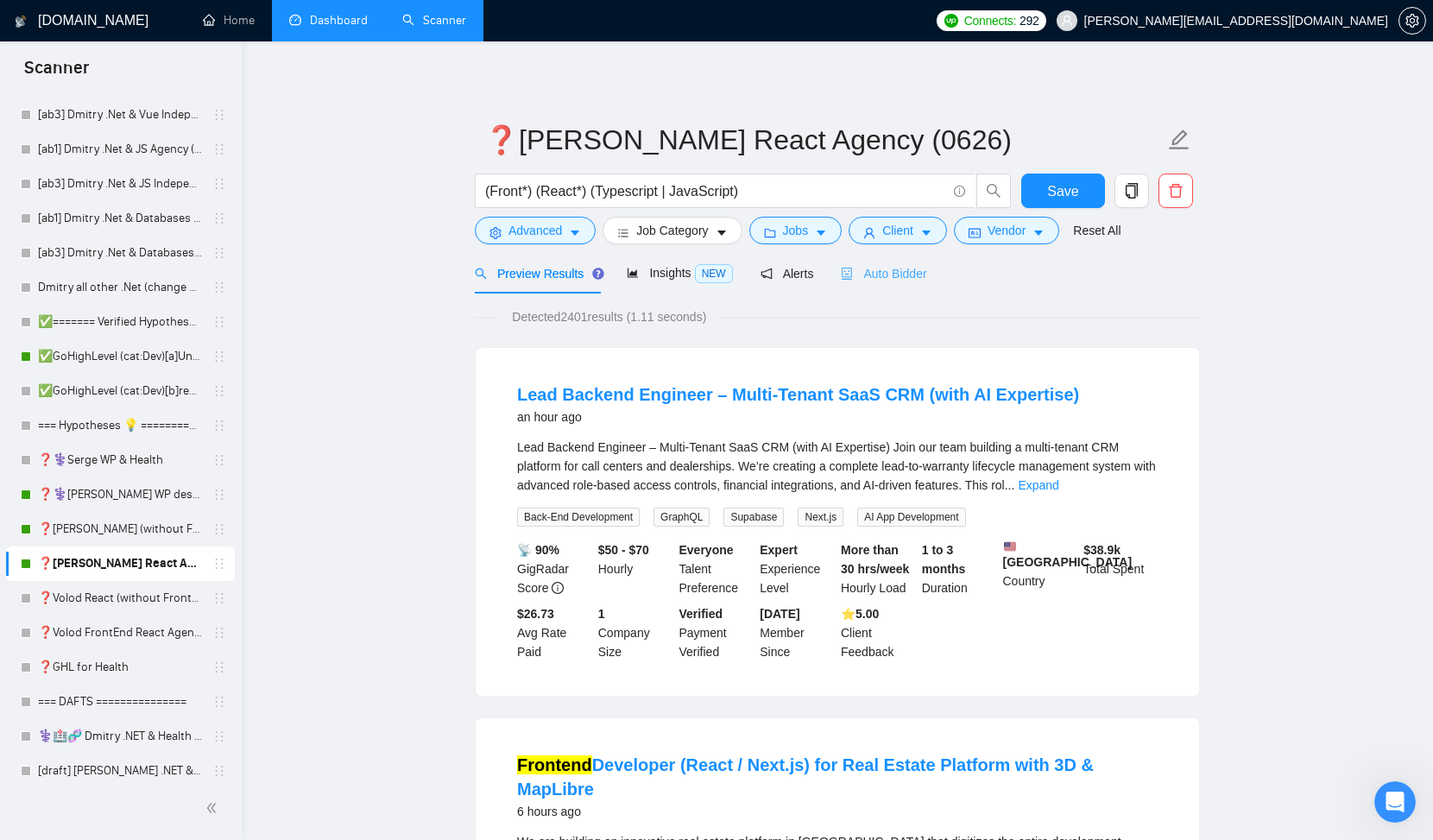
click at [904, 263] on div "Auto Bidder" at bounding box center [883, 273] width 85 height 40
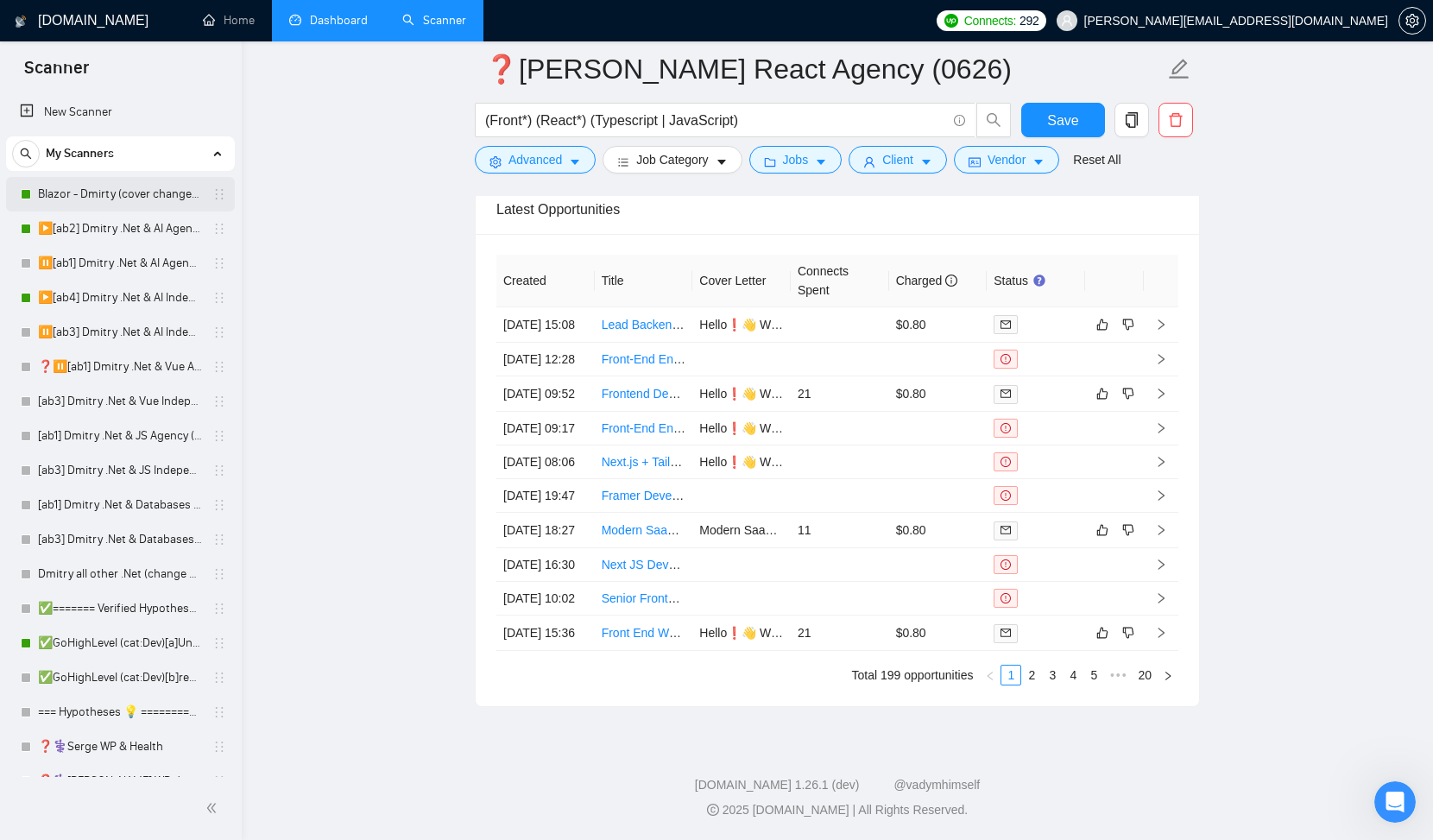
click at [115, 198] on link "Blazor - Dmirty (cover changed 25.03)" at bounding box center [120, 194] width 164 height 35
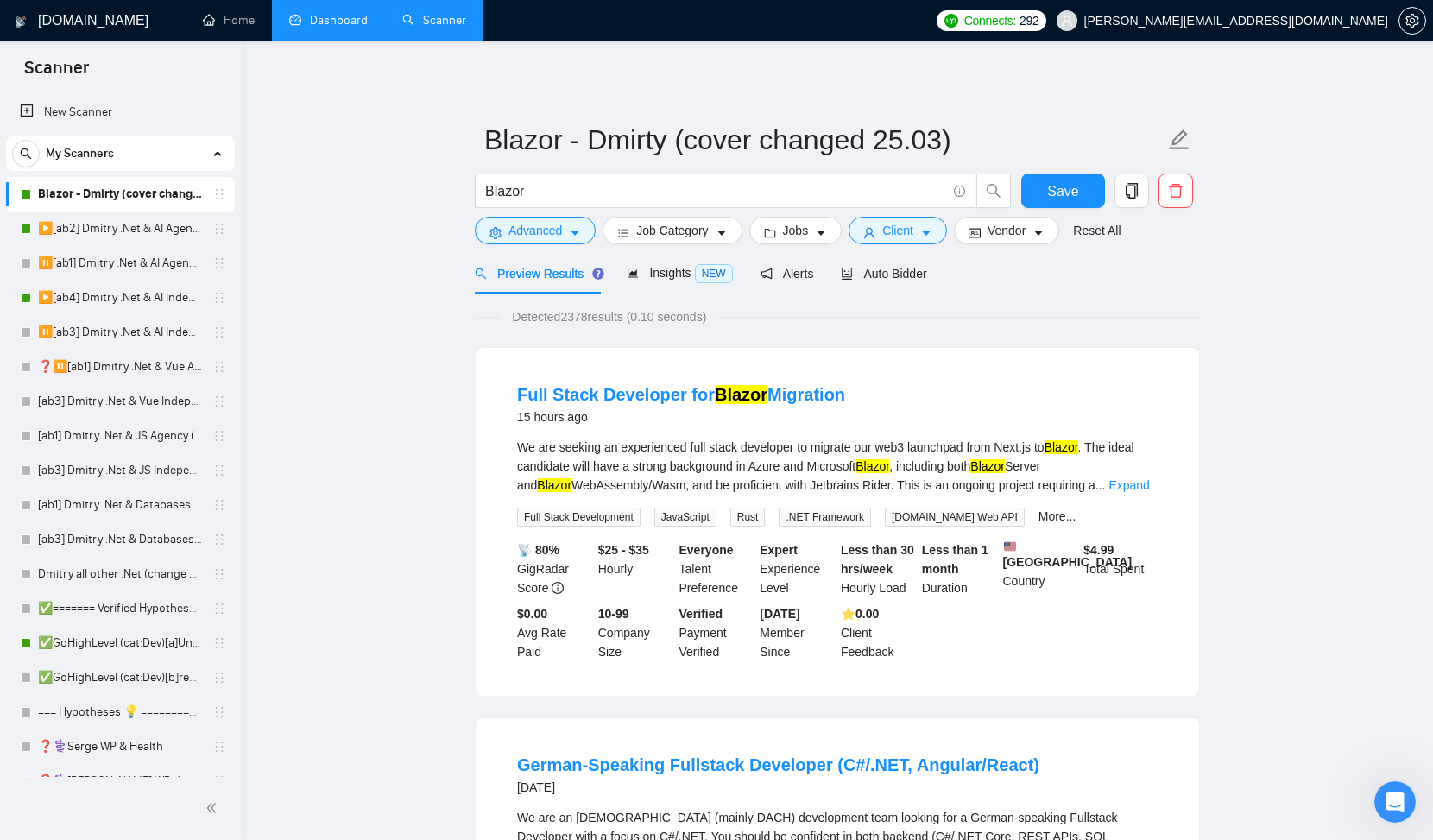
click at [313, 23] on link "Dashboard" at bounding box center [328, 19] width 79 height 14
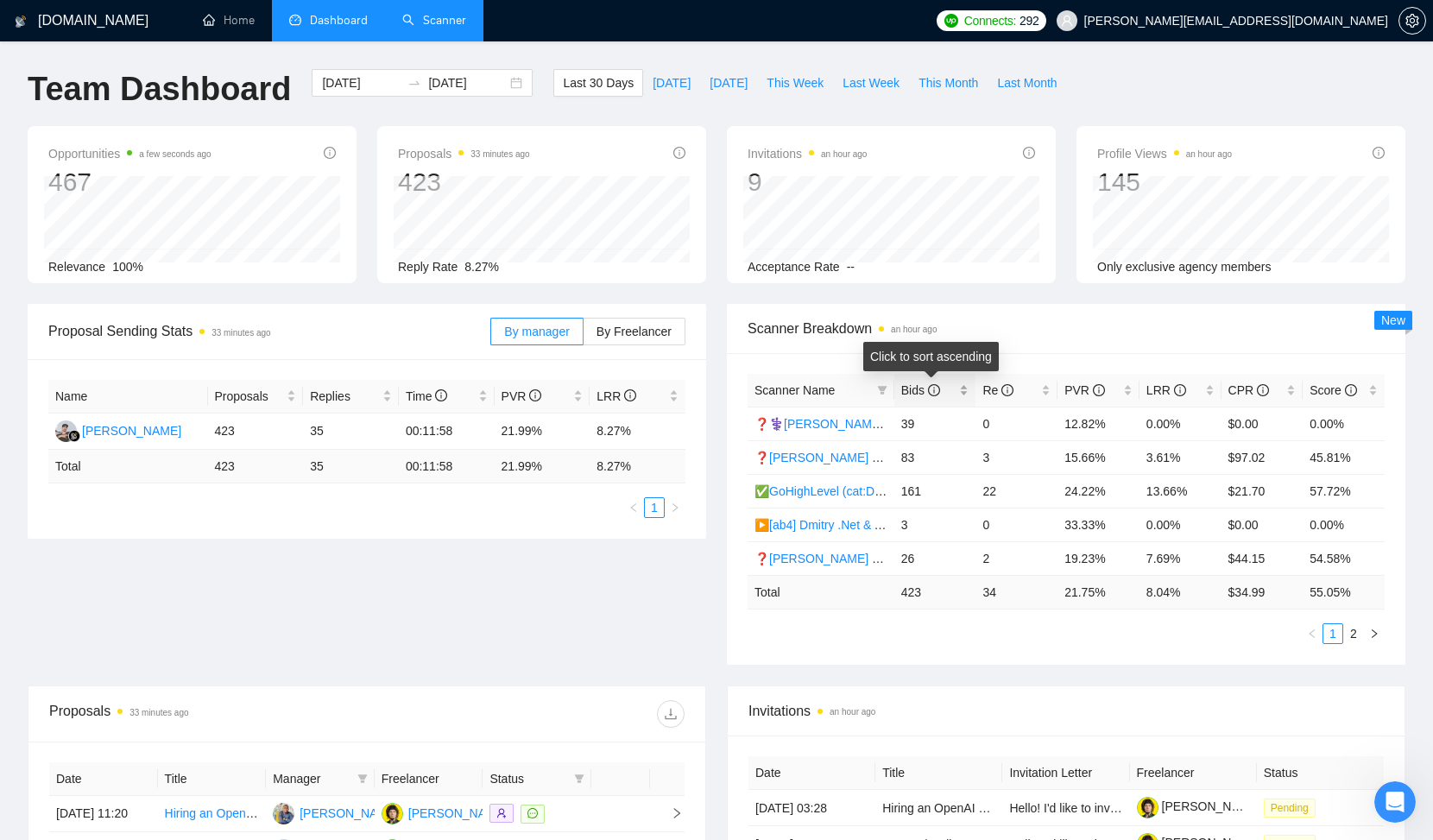
click at [917, 387] on span "Bids" at bounding box center [920, 390] width 38 height 13
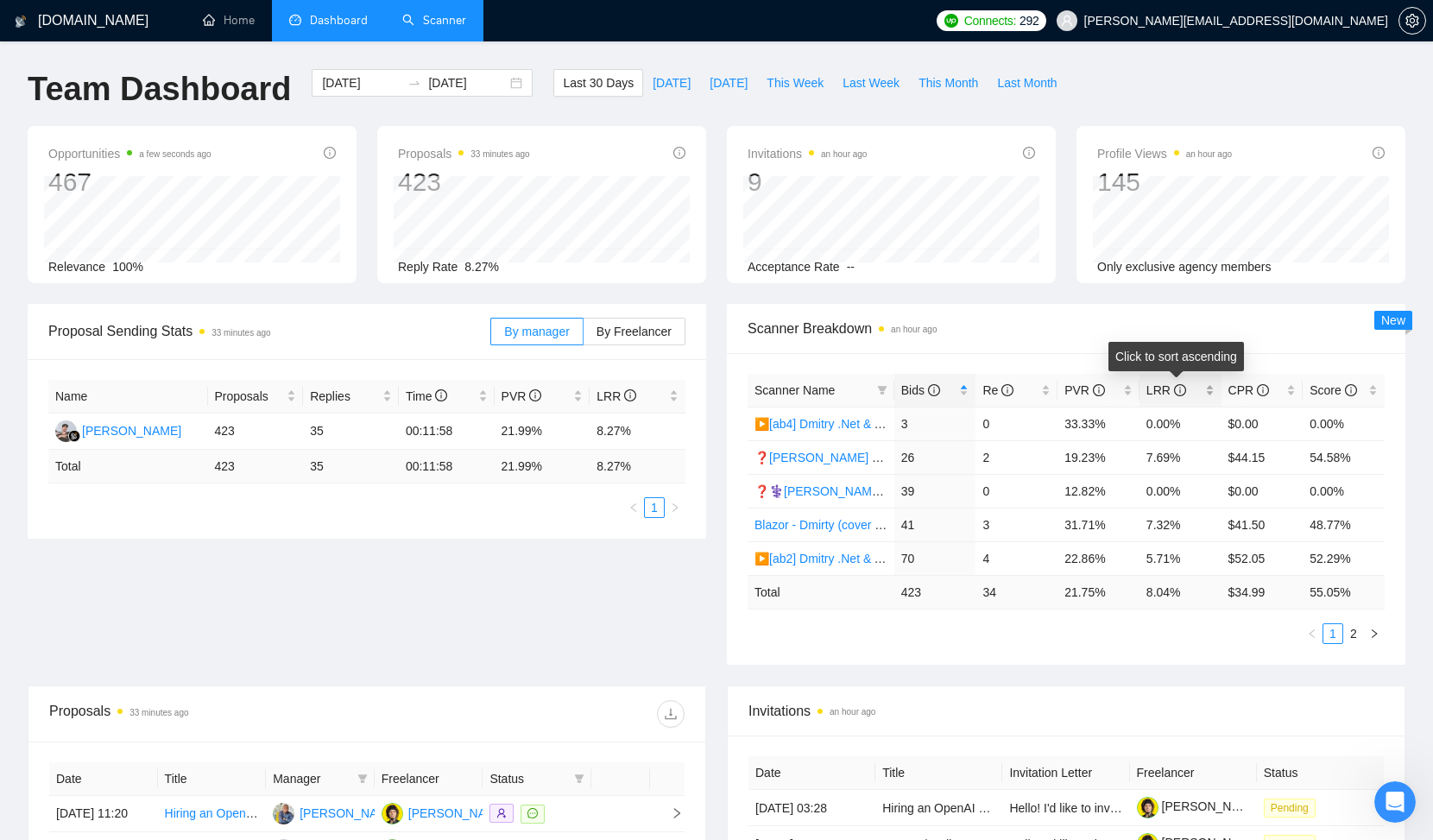
click at [1162, 389] on span "LRR" at bounding box center [1166, 390] width 39 height 13
click at [1027, 89] on span "Last Month" at bounding box center [1027, 83] width 60 height 19
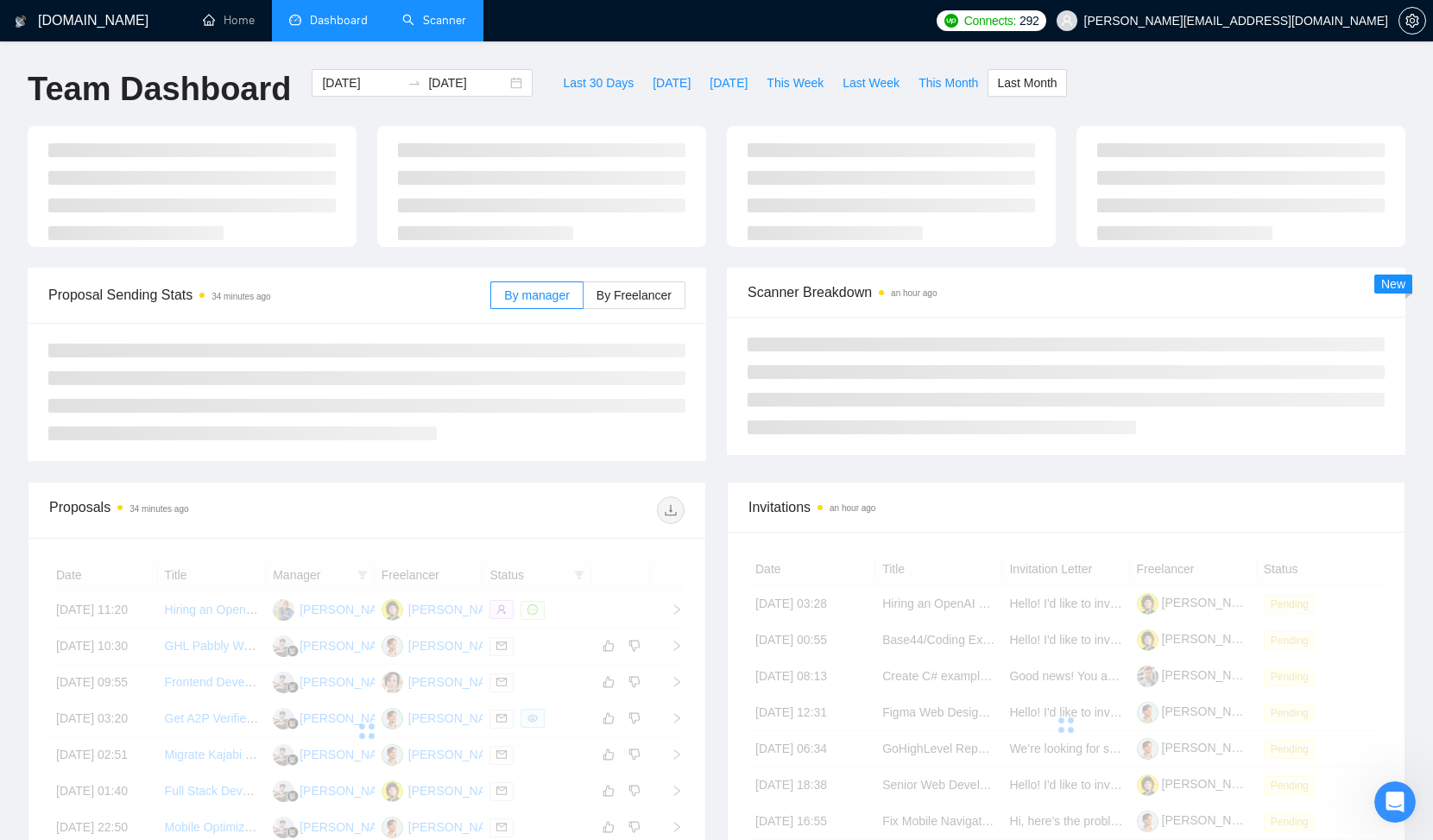
type input "[DATE]"
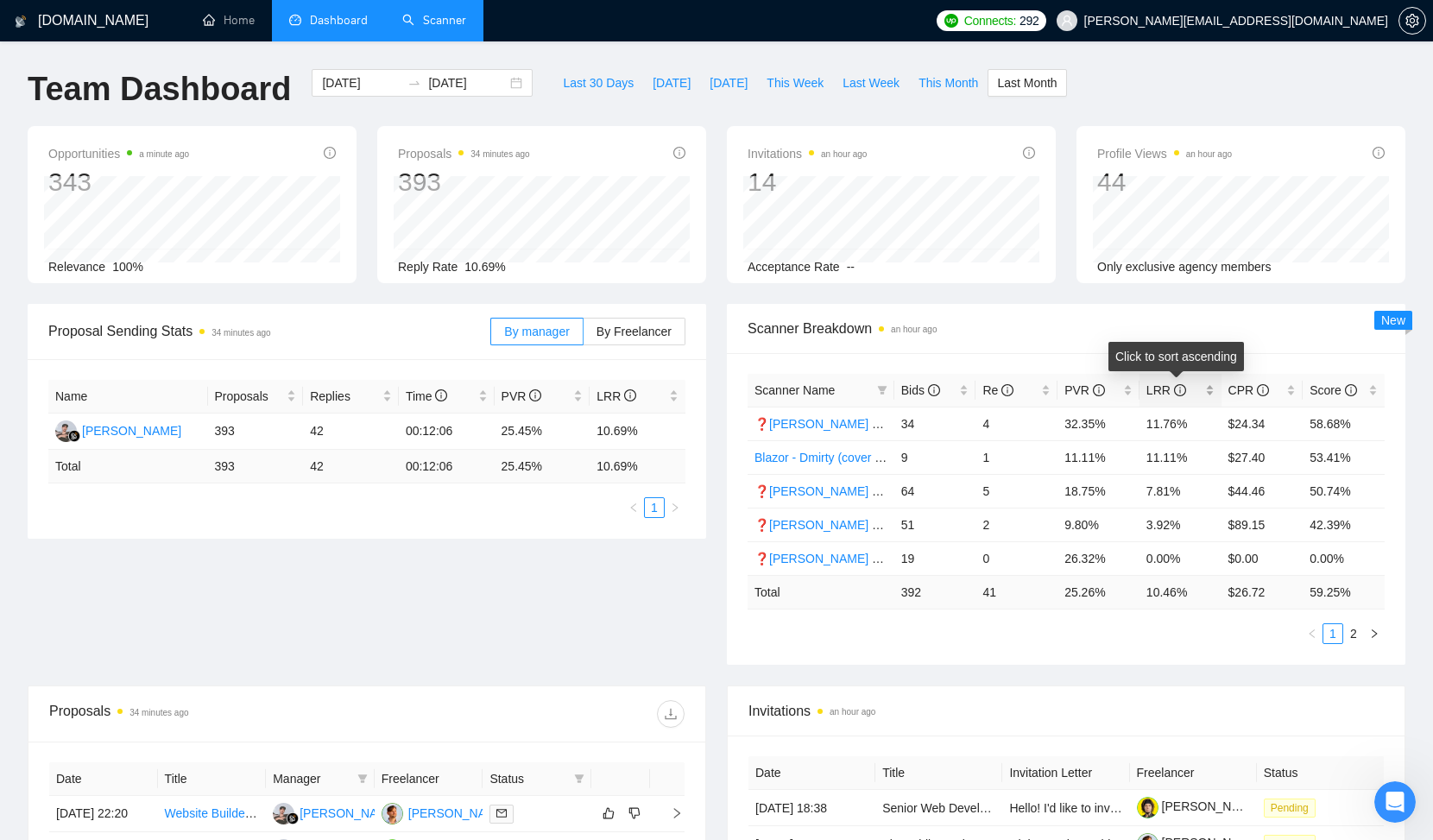
click at [1160, 386] on span "LRR" at bounding box center [1166, 390] width 39 height 13
click at [1160, 387] on span "LRR" at bounding box center [1166, 390] width 39 height 13
